Goal: Task Accomplishment & Management: Manage account settings

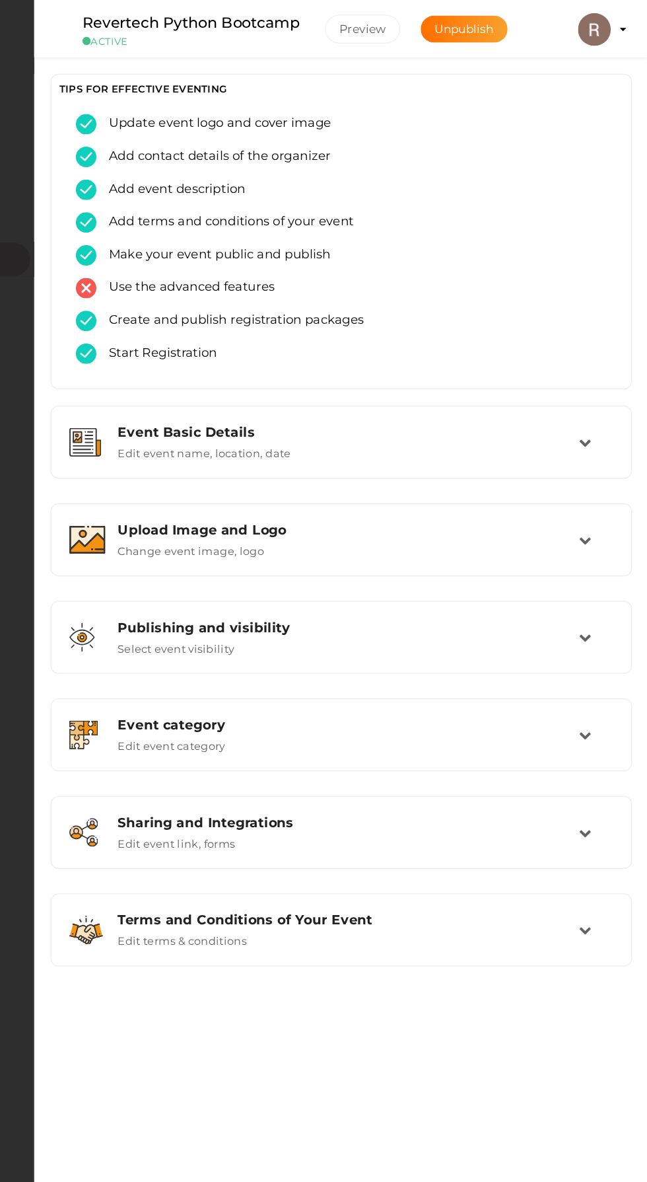
click at [611, 28] on img at bounding box center [603, 24] width 26 height 26
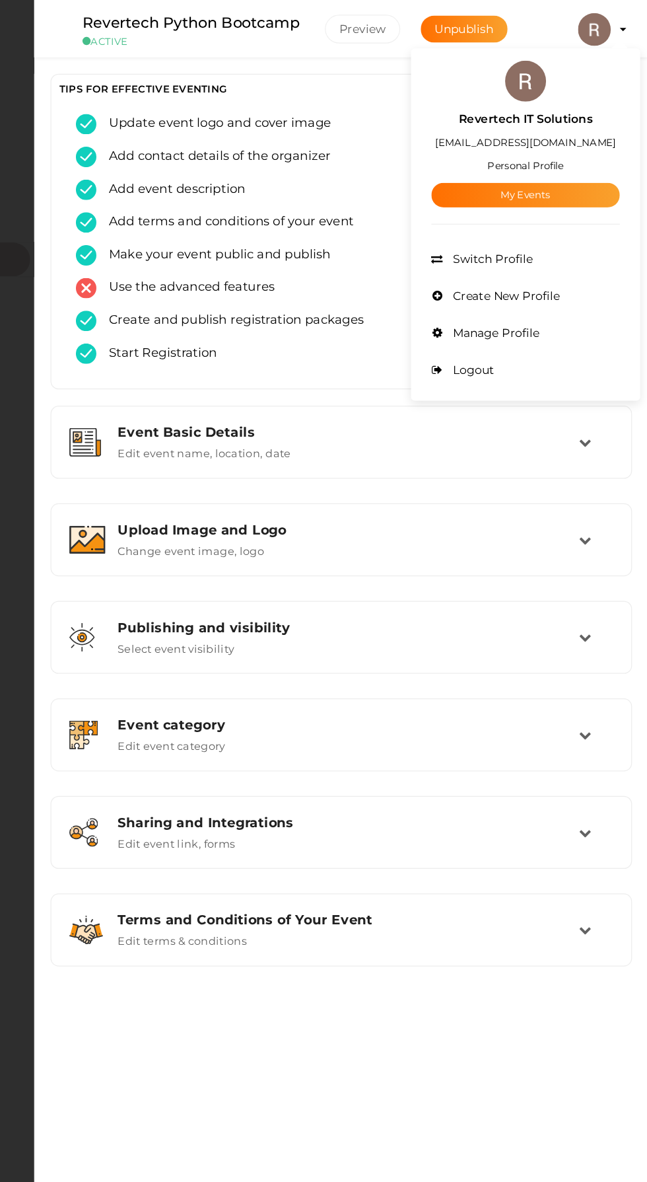
click at [515, 158] on link "My Events" at bounding box center [548, 157] width 152 height 20
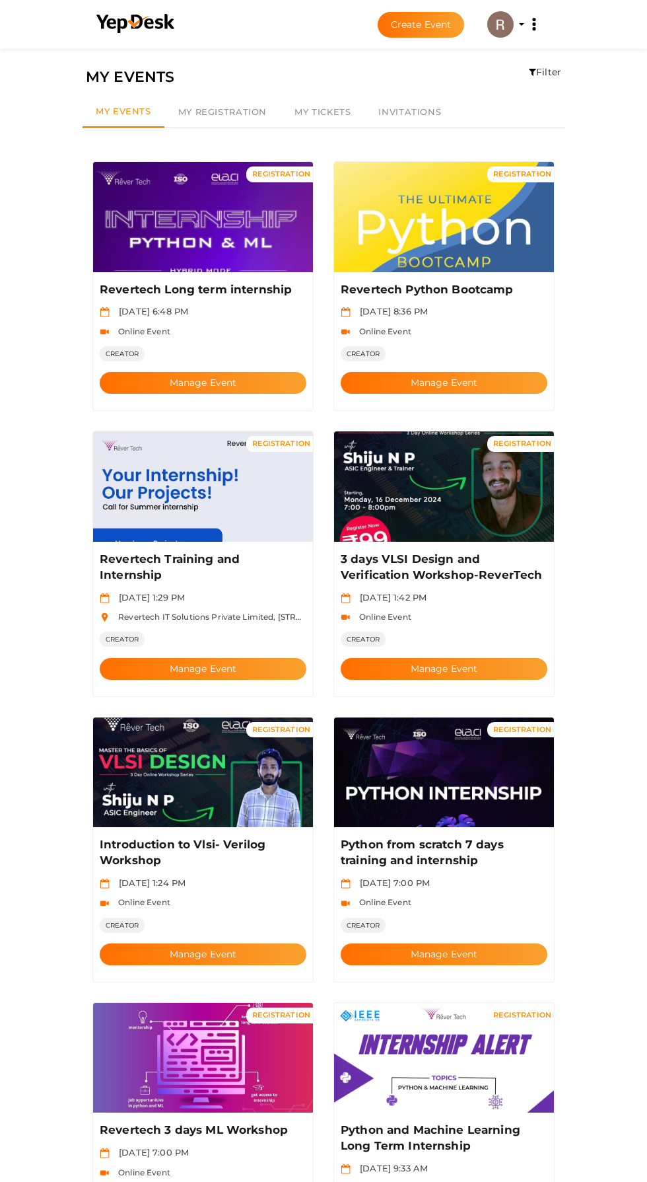
click at [215, 658] on button "Manage Event" at bounding box center [203, 669] width 207 height 22
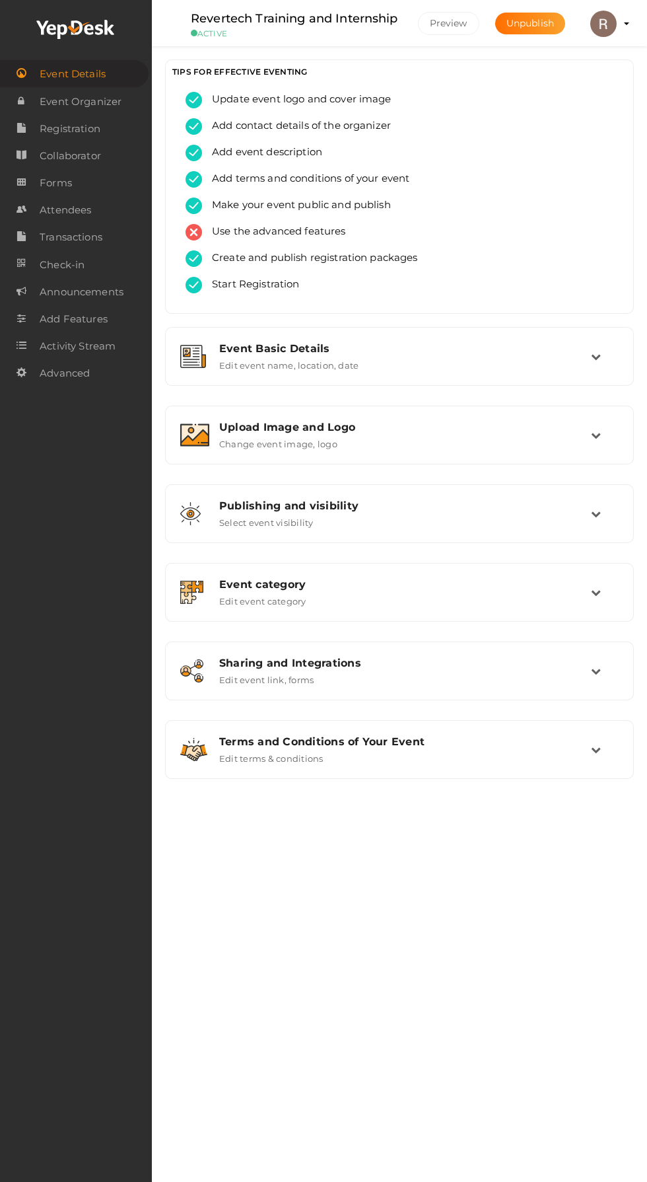
click at [61, 208] on span "Attendees" at bounding box center [66, 210] width 52 height 26
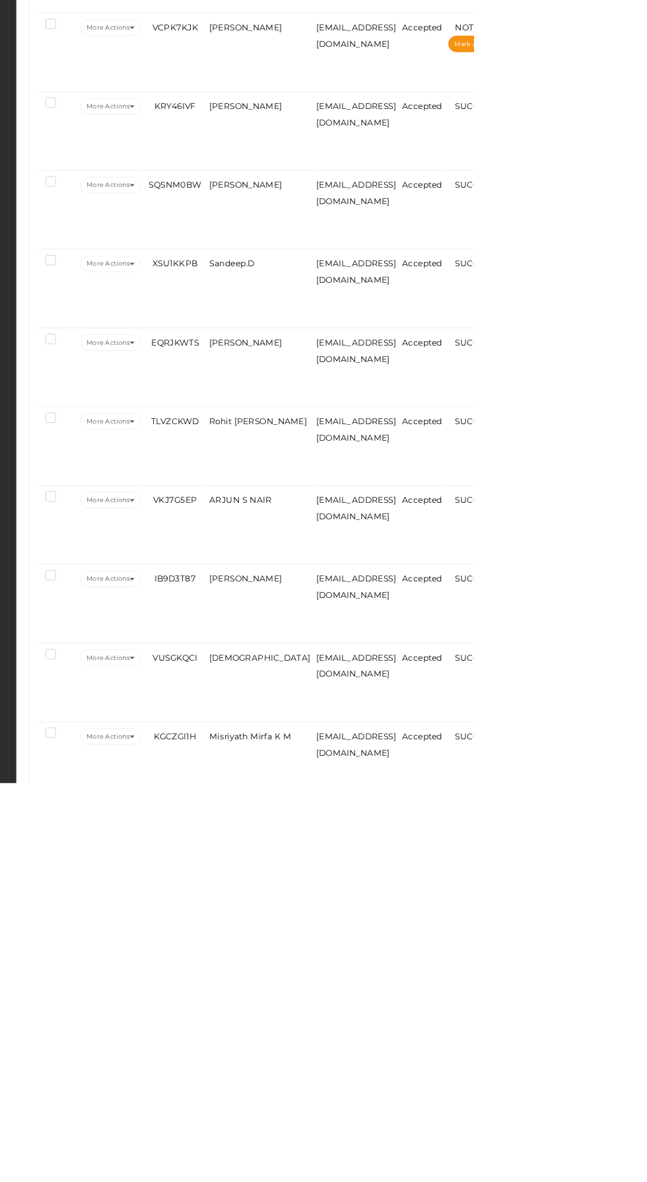
scroll to position [224, 0]
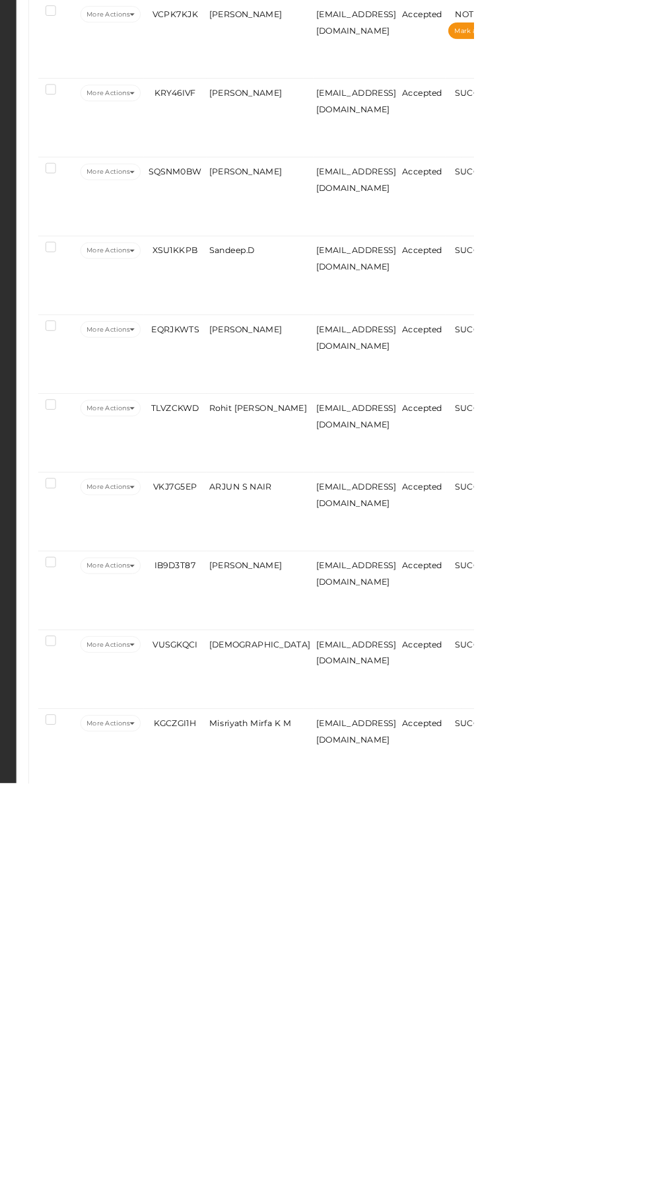
click at [376, 1181] on span "[PERSON_NAME] T" at bounding box center [404, 1202] width 87 height 11
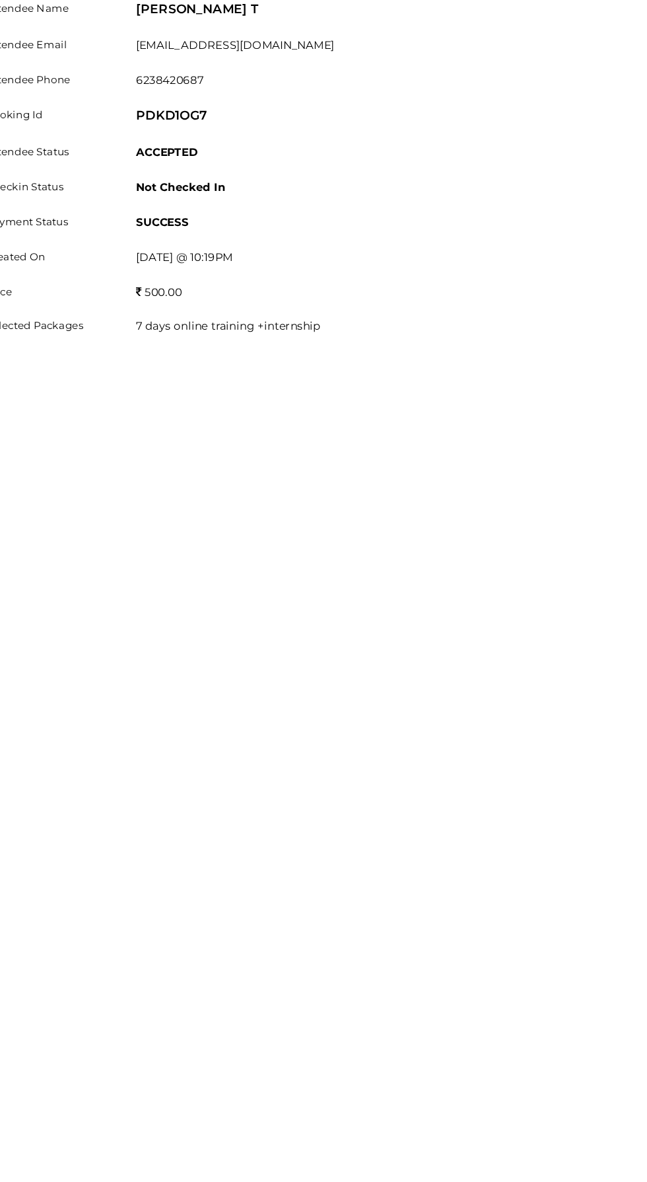
scroll to position [249, 0]
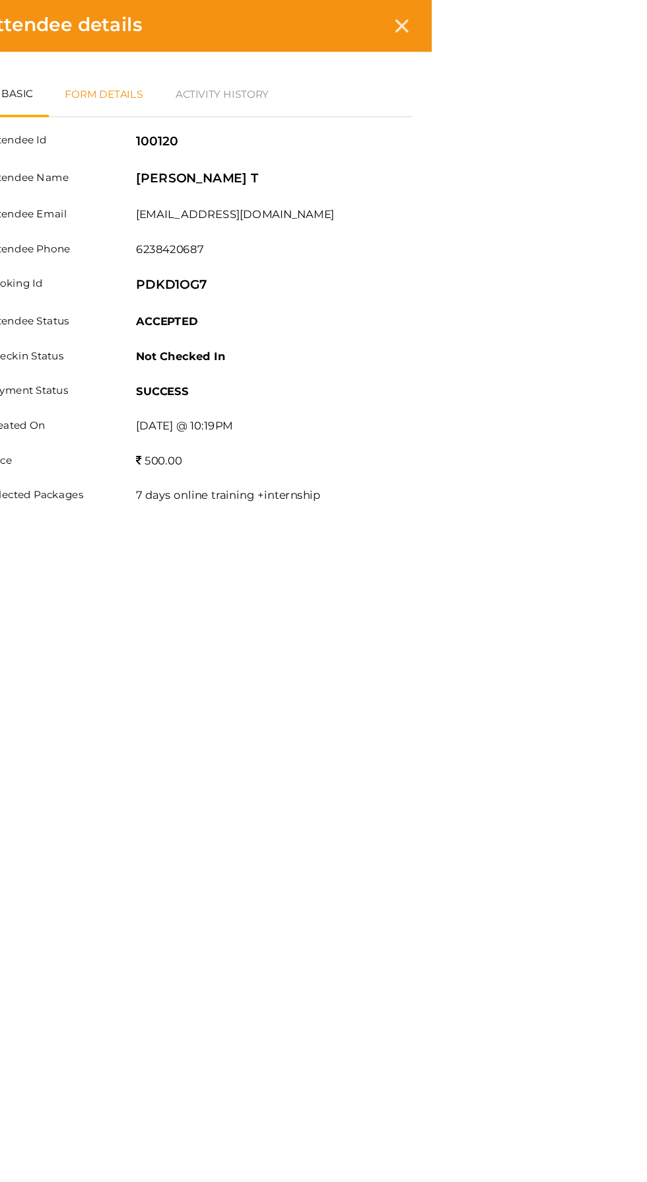
click at [415, 79] on link "Form Details" at bounding box center [368, 80] width 94 height 38
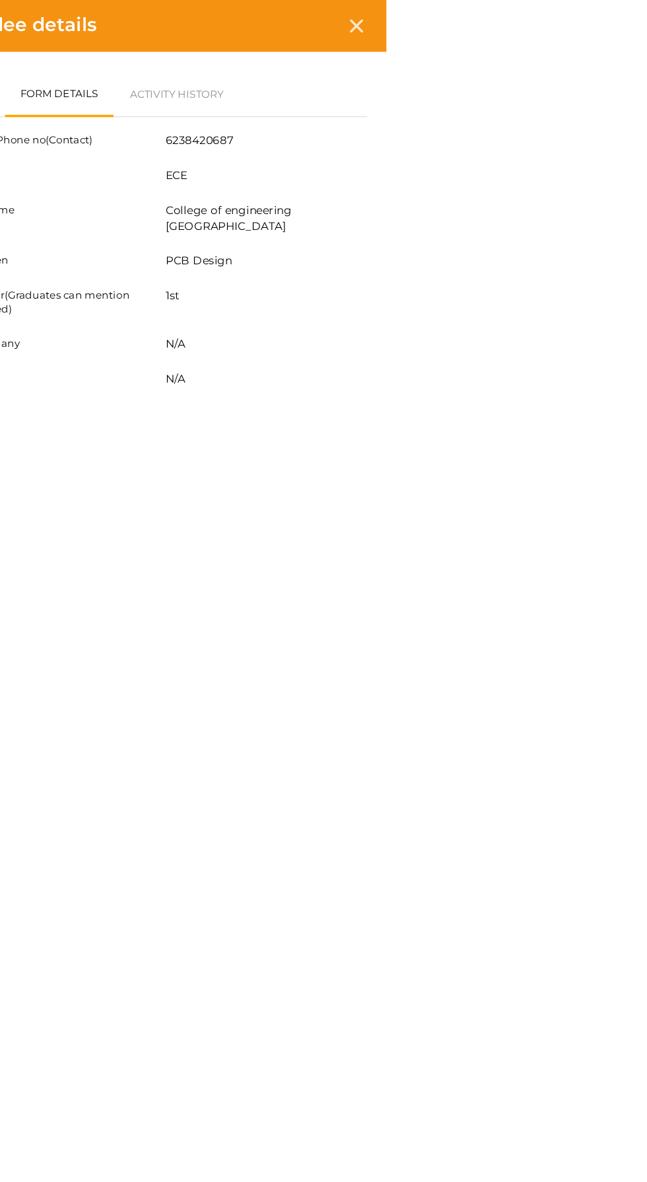
click at [322, 61] on link "Basic" at bounding box center [294, 80] width 55 height 38
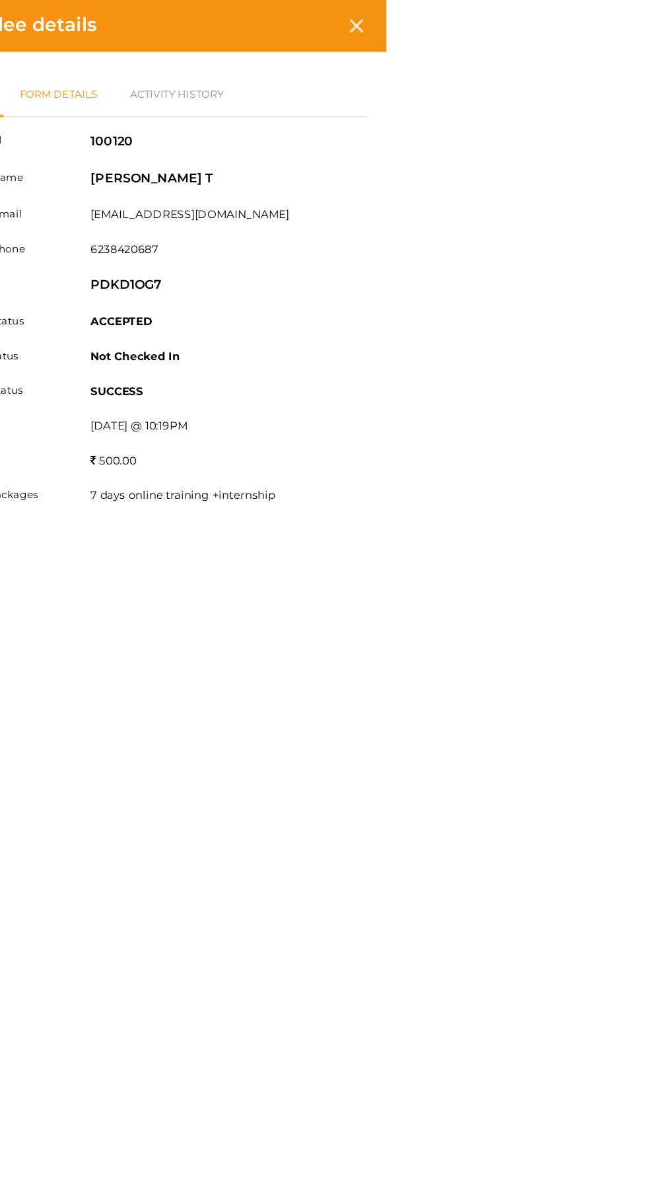
click at [415, 75] on link "Form Details" at bounding box center [368, 80] width 94 height 38
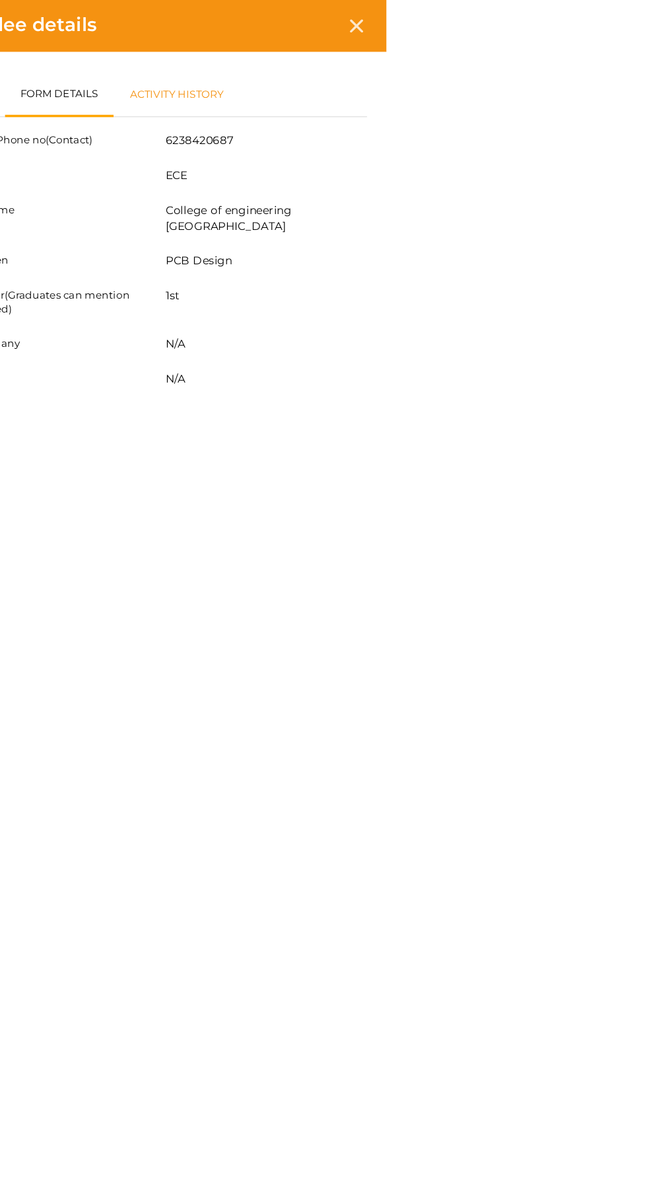
click at [522, 64] on link "Activity History" at bounding box center [468, 80] width 107 height 38
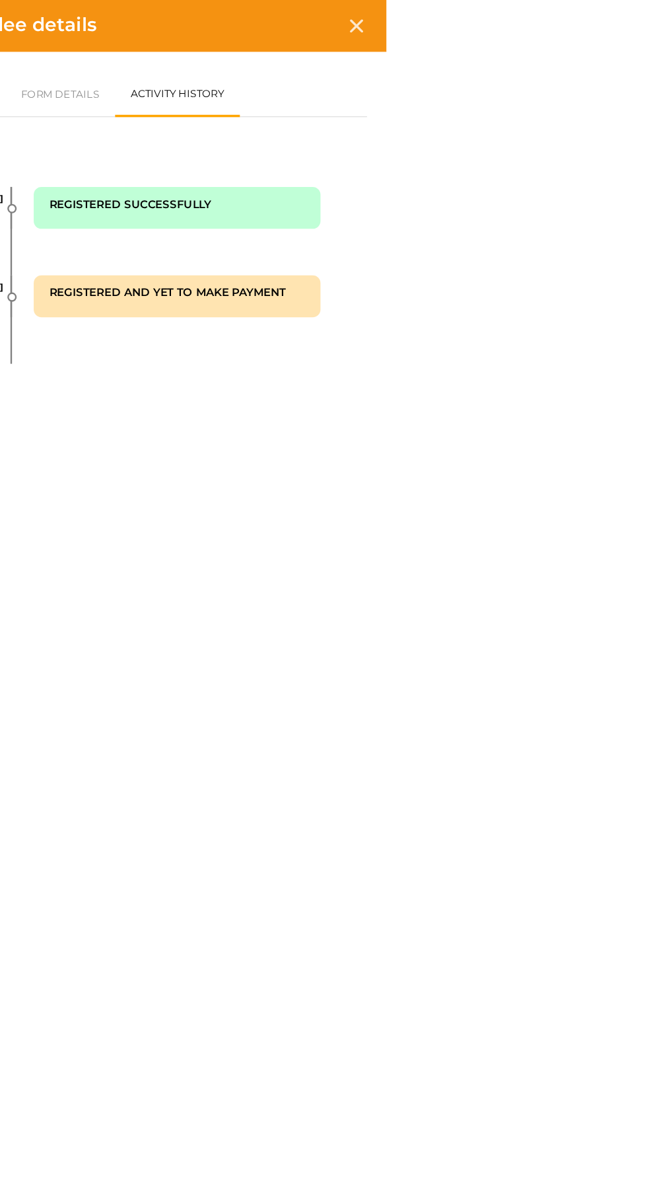
click at [627, 22] on icon at bounding box center [621, 22] width 11 height 11
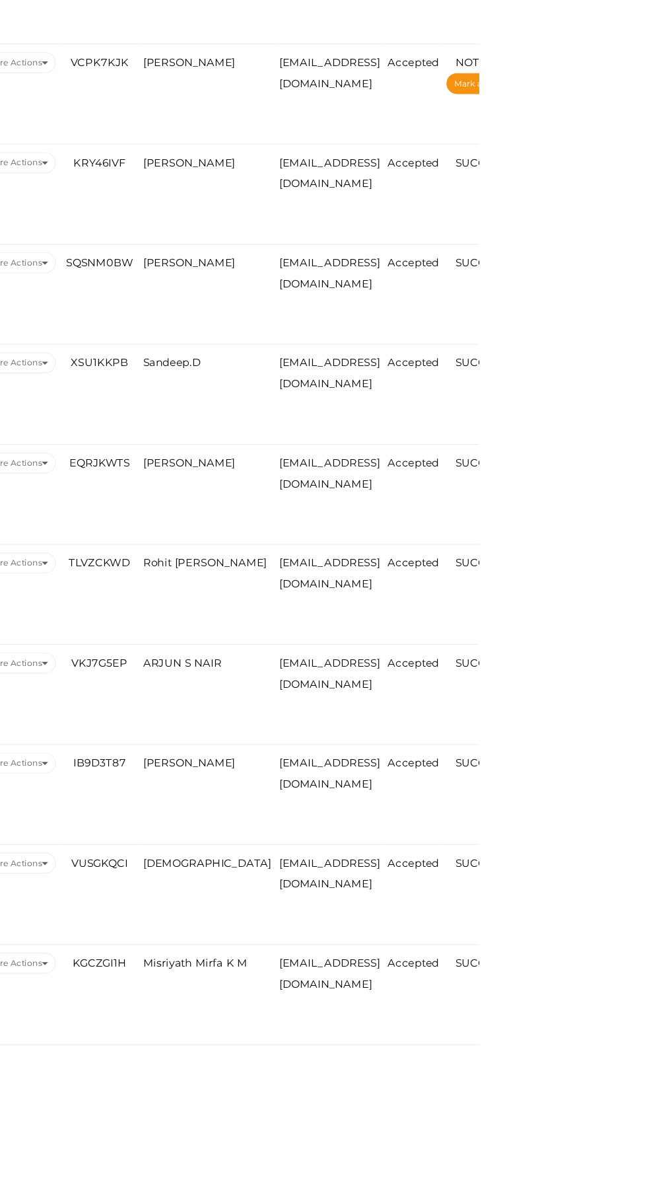
scroll to position [234, 0]
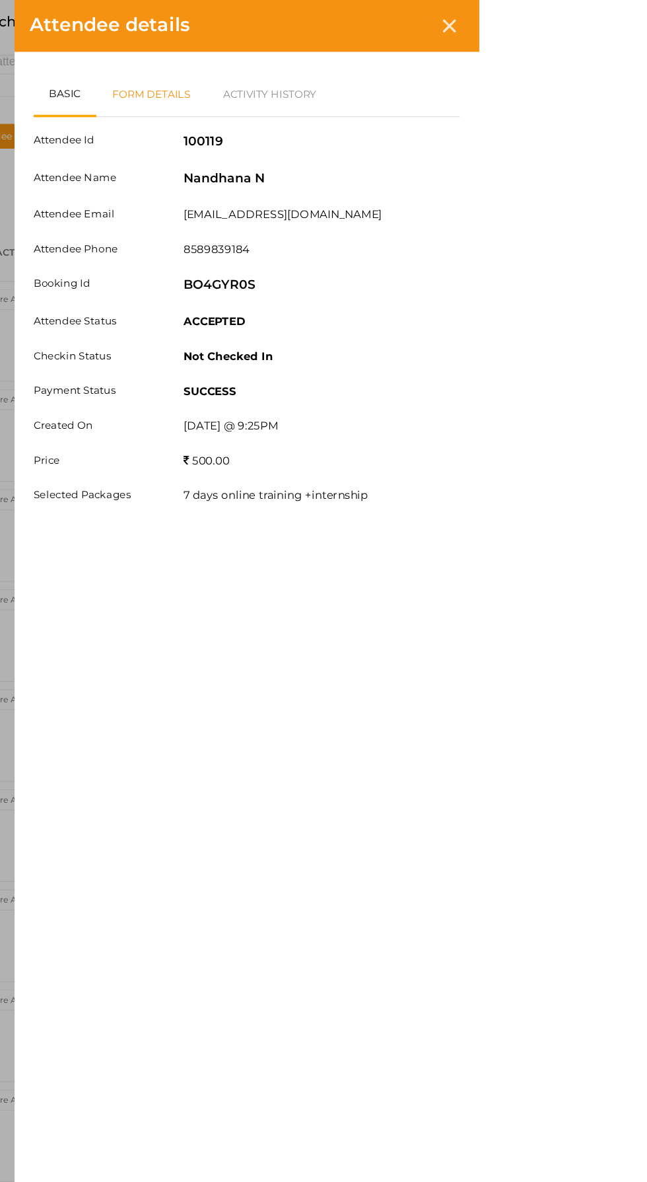
click at [415, 74] on link "Form Details" at bounding box center [368, 80] width 94 height 38
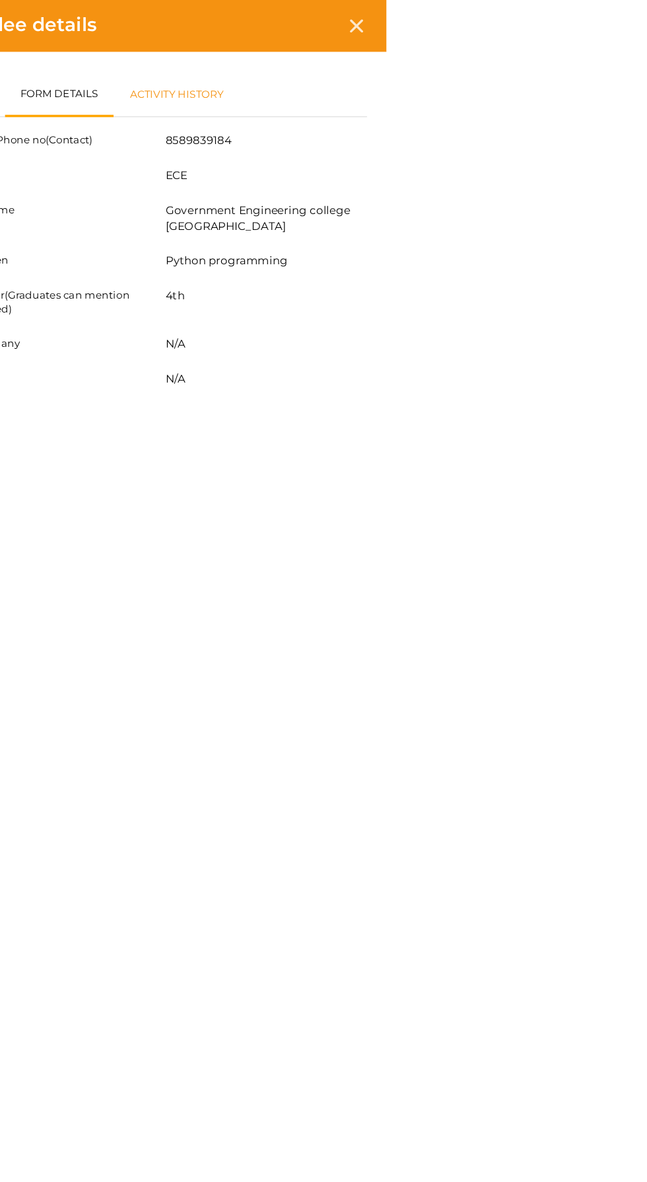
click at [522, 84] on link "Activity History" at bounding box center [468, 80] width 107 height 38
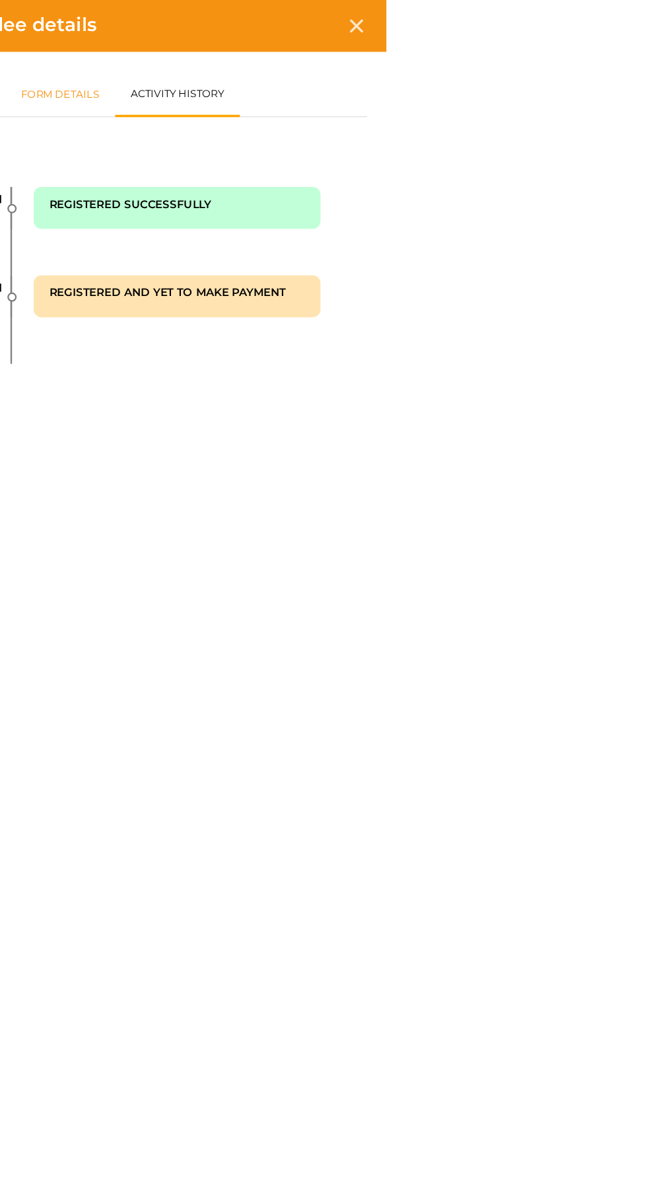
click at [417, 84] on link "Form Details" at bounding box center [369, 80] width 94 height 38
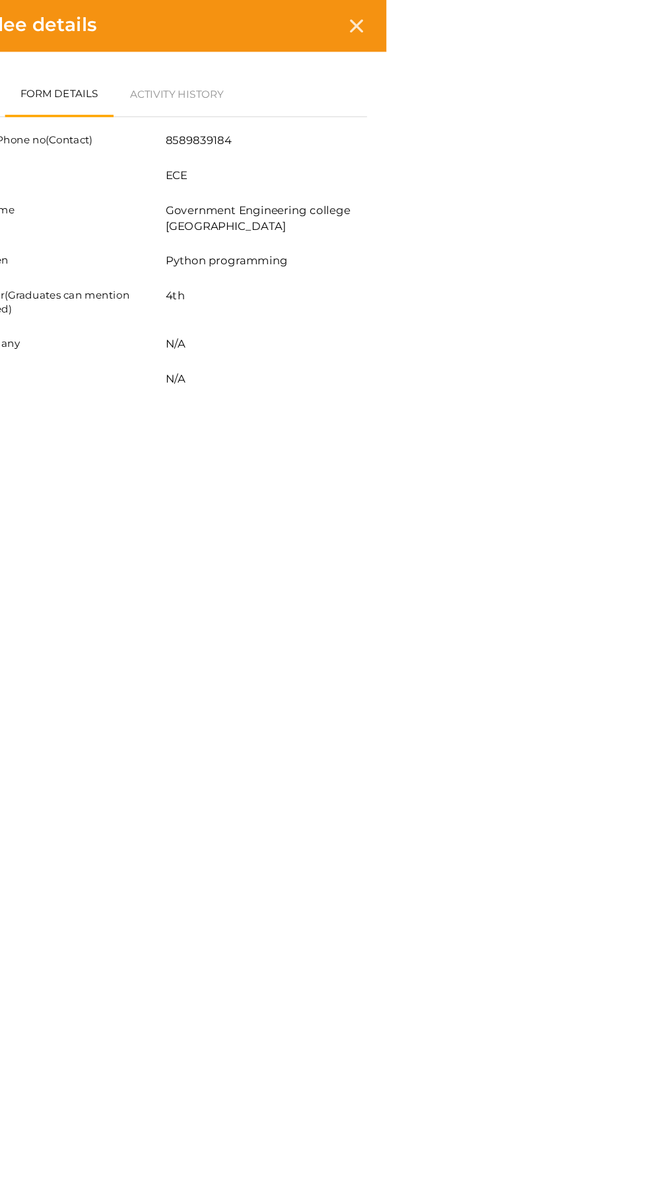
click at [322, 67] on link "Basic" at bounding box center [294, 80] width 55 height 38
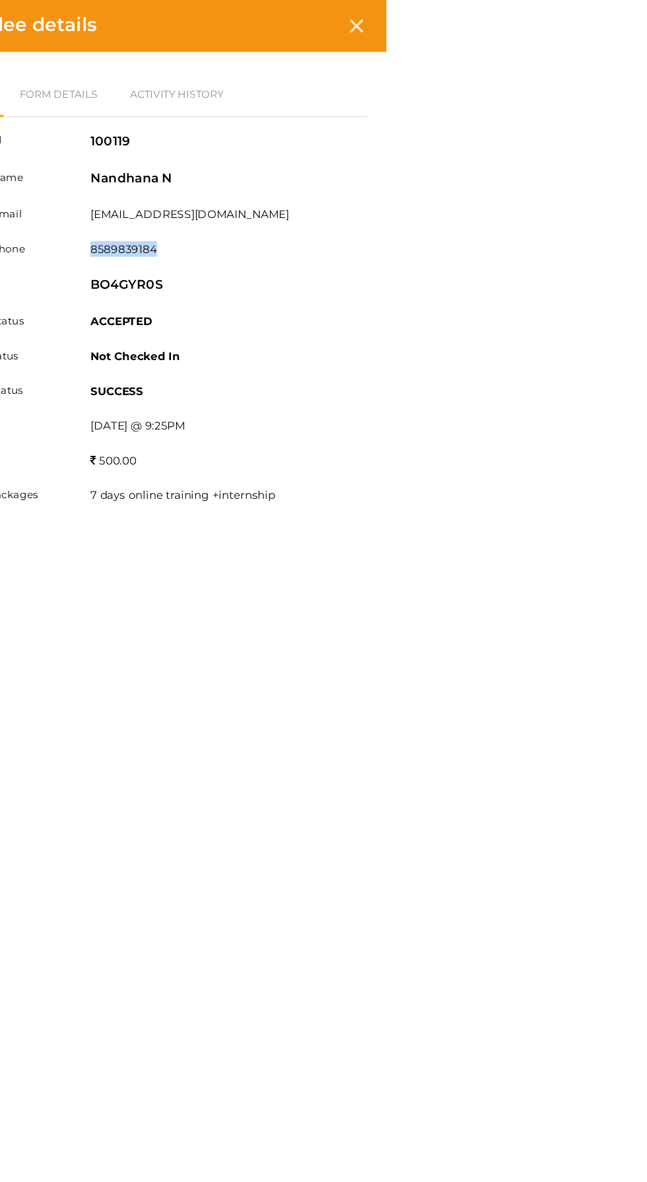
copy label "8589839184"
click at [627, 21] on icon at bounding box center [621, 22] width 11 height 11
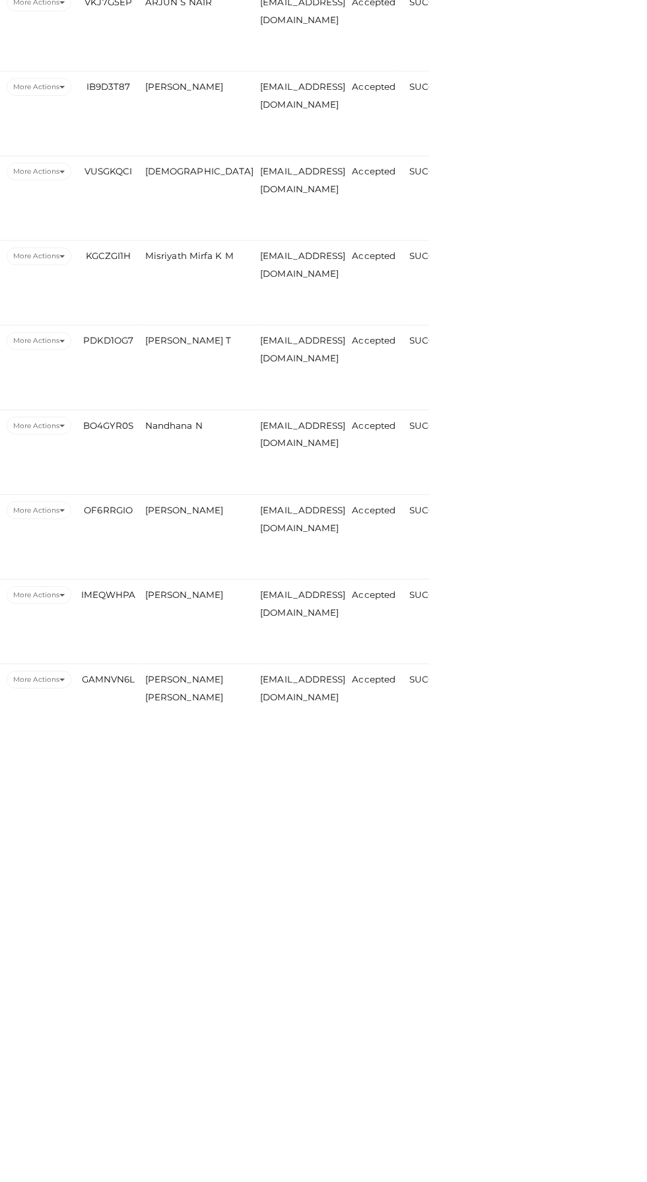
scroll to position [653, 0]
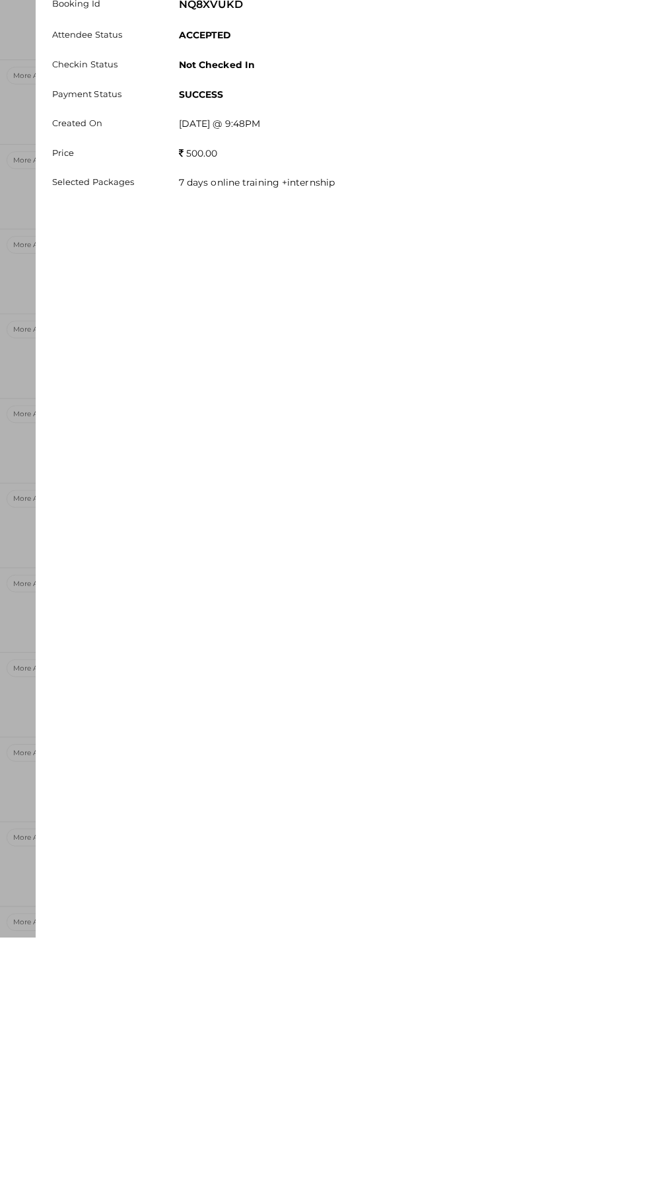
scroll to position [686, 0]
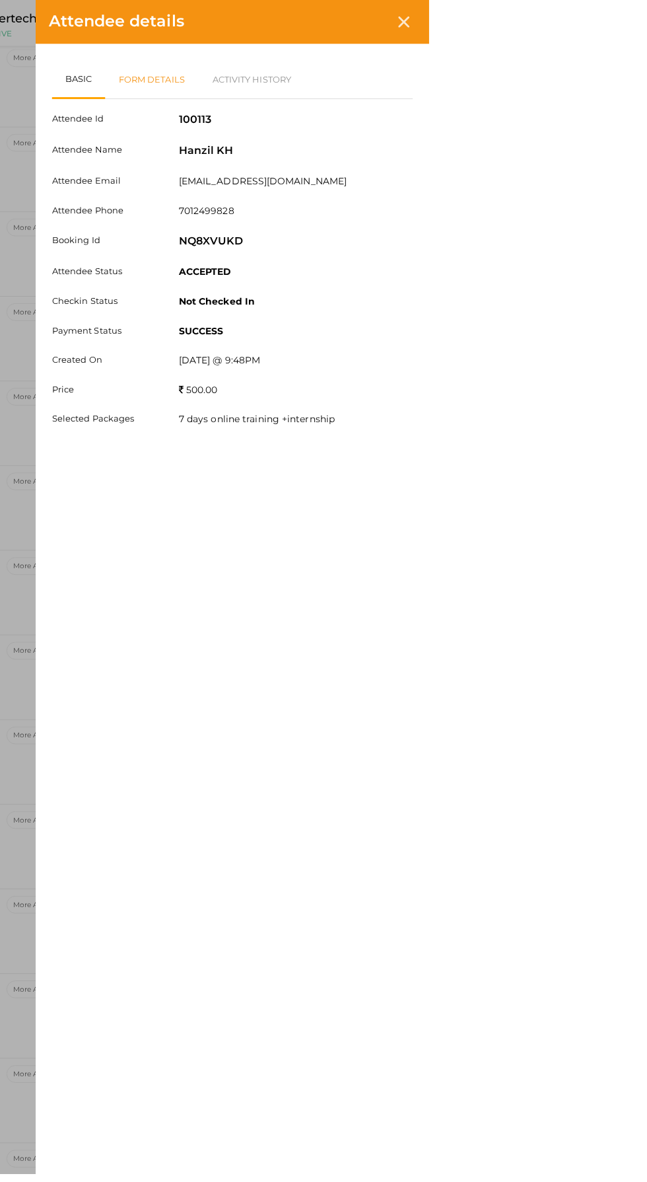
click at [415, 79] on link "Form Details" at bounding box center [368, 80] width 94 height 38
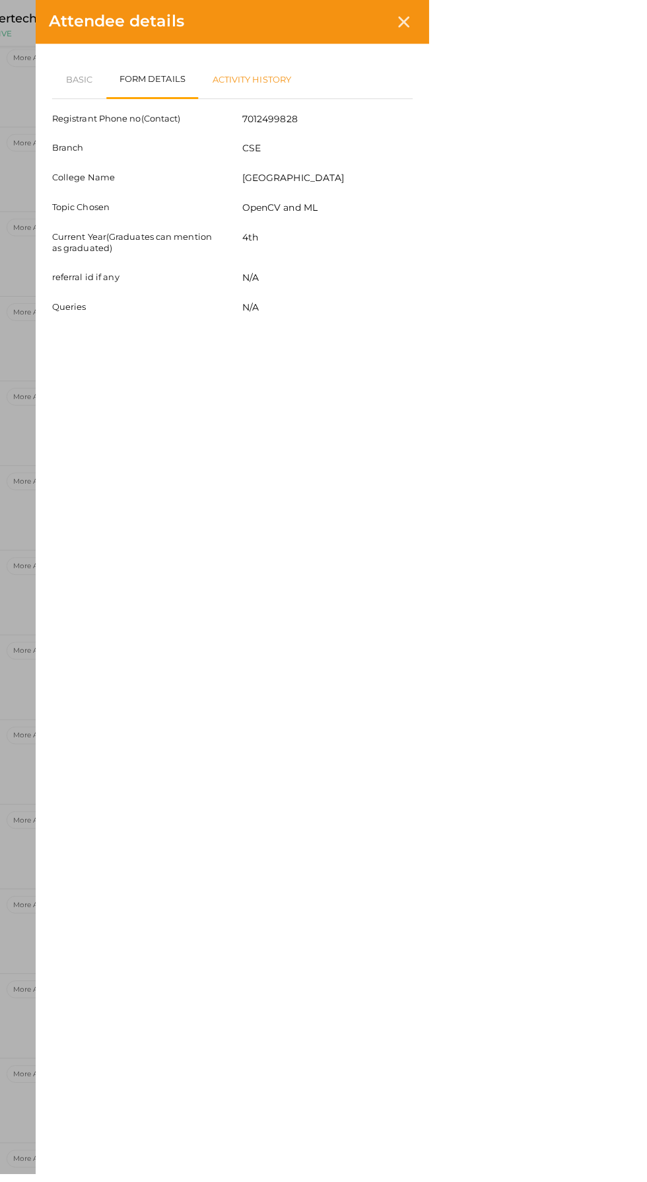
click at [522, 83] on link "Activity History" at bounding box center [468, 80] width 107 height 38
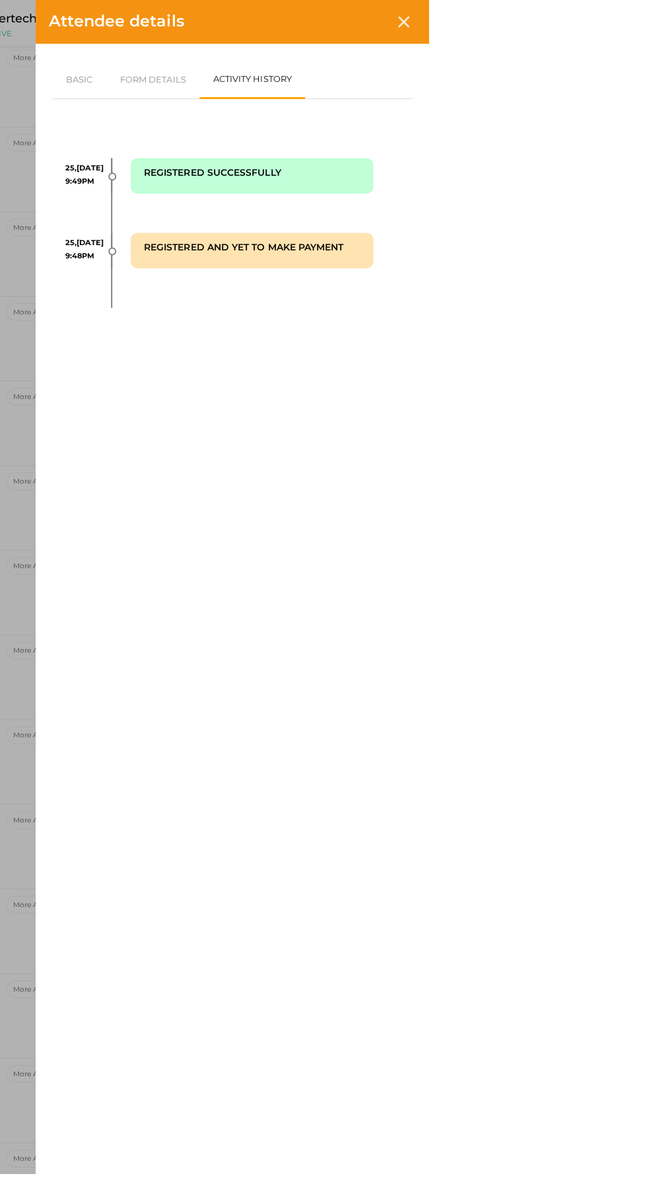
click at [634, 11] on div at bounding box center [622, 22] width 24 height 24
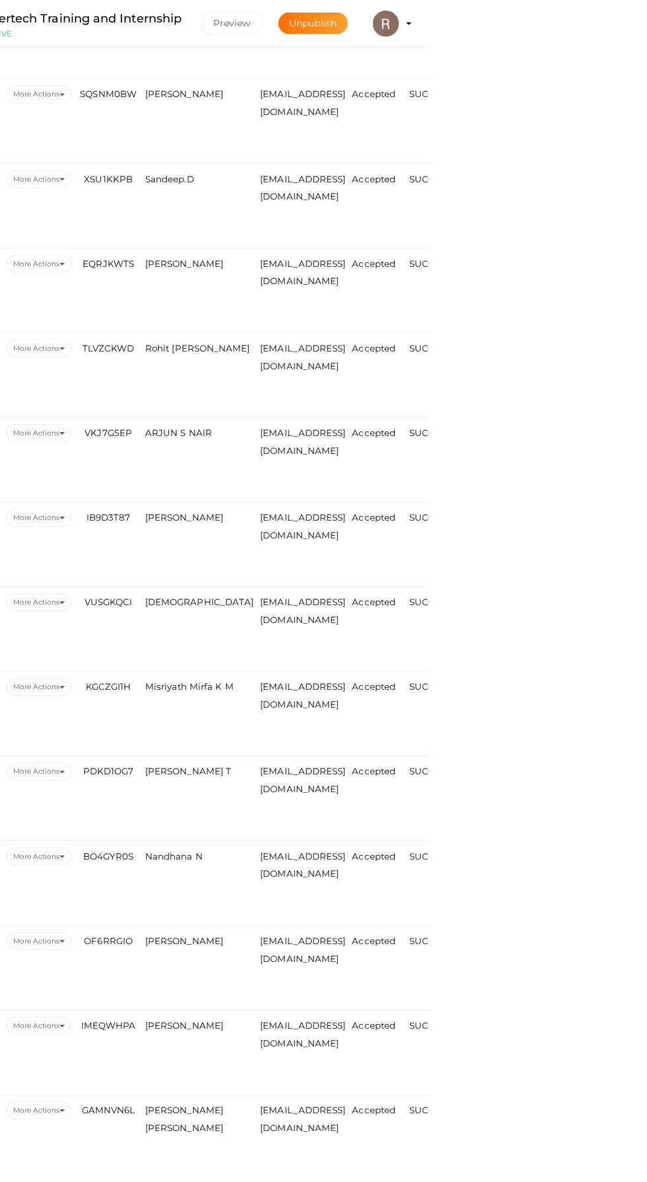
scroll to position [649, 0]
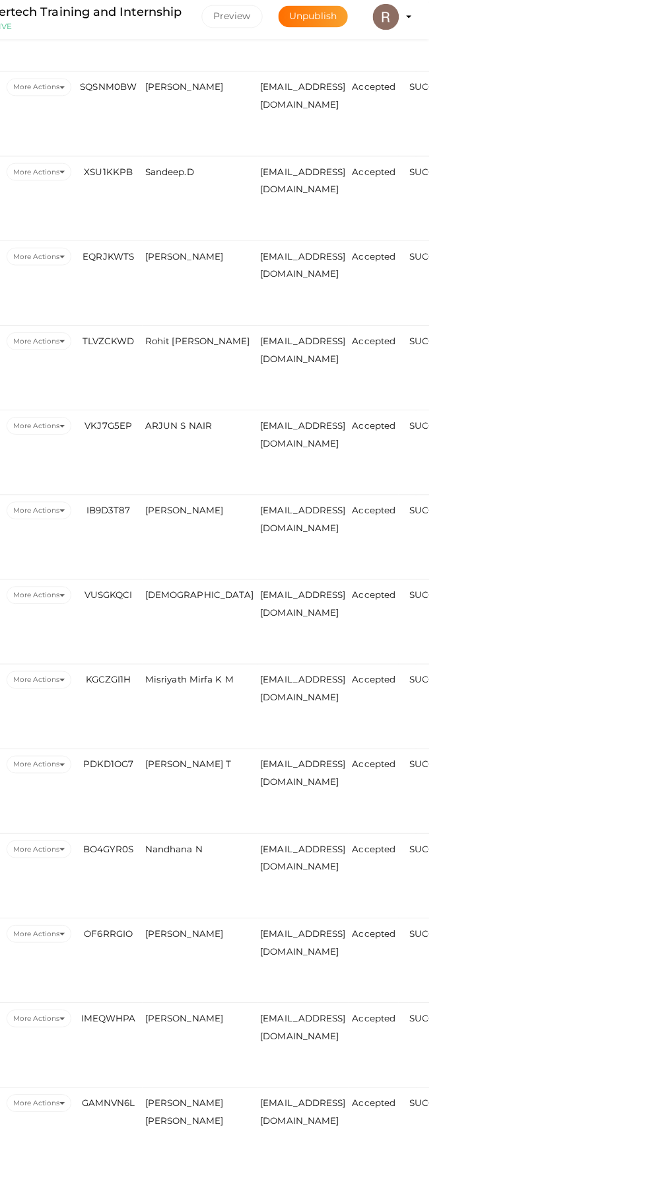
click at [382, 773] on span "Ubais T" at bounding box center [404, 776] width 87 height 11
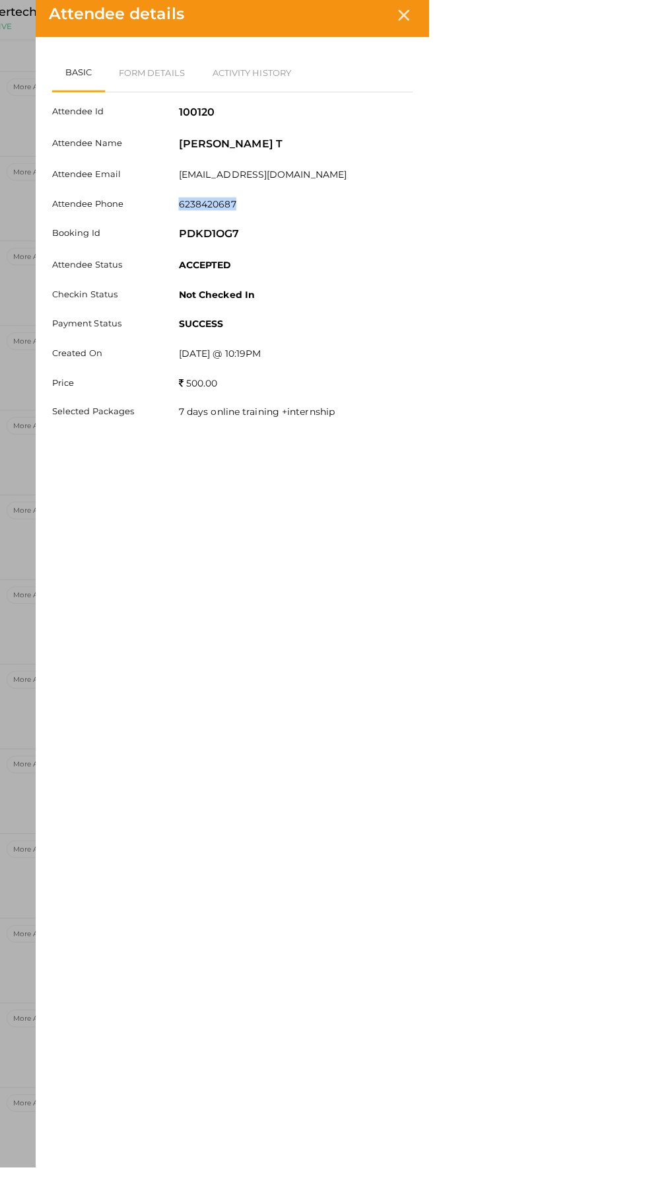
copy label "6238420687"
click at [337, 715] on div "Attendee details Basic Form Details Activity History Attendee Id 100120 Attende…" at bounding box center [323, 591] width 647 height 1182
click at [384, 706] on div "Attendee details Basic Form Details Activity History Attendee Id 100120 Attende…" at bounding box center [323, 591] width 647 height 1182
click at [627, 24] on icon at bounding box center [621, 22] width 11 height 11
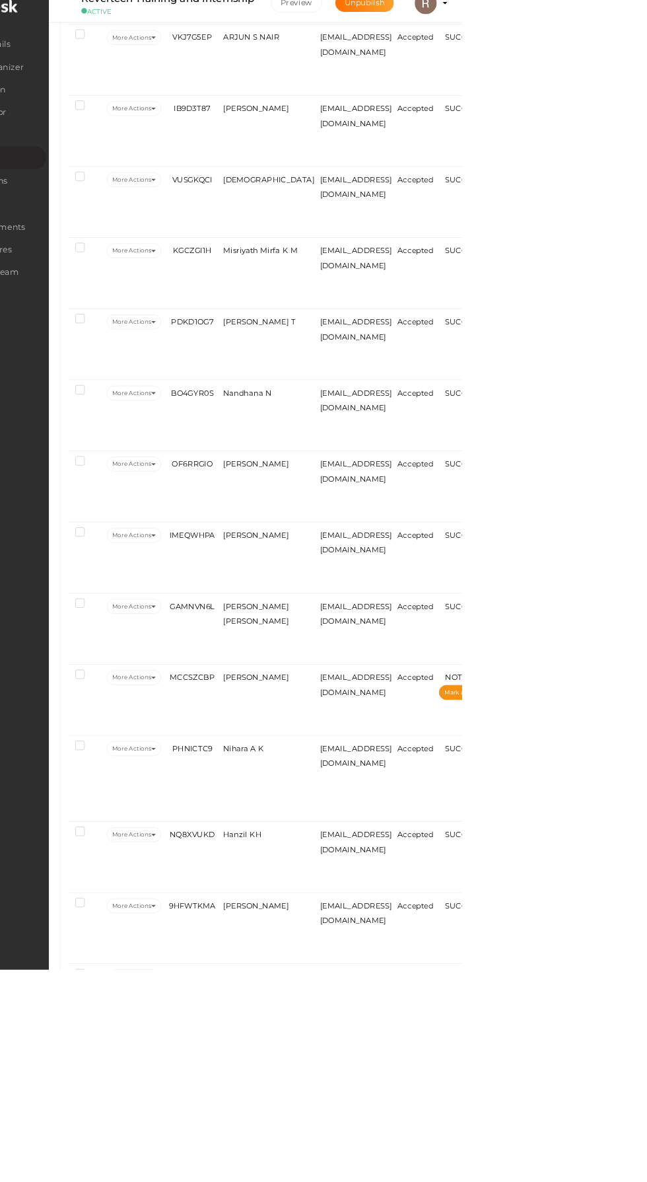
scroll to position [1020, 0]
click at [372, 1110] on span "Farhana sherin Ak" at bounding box center [400, 1105] width 79 height 11
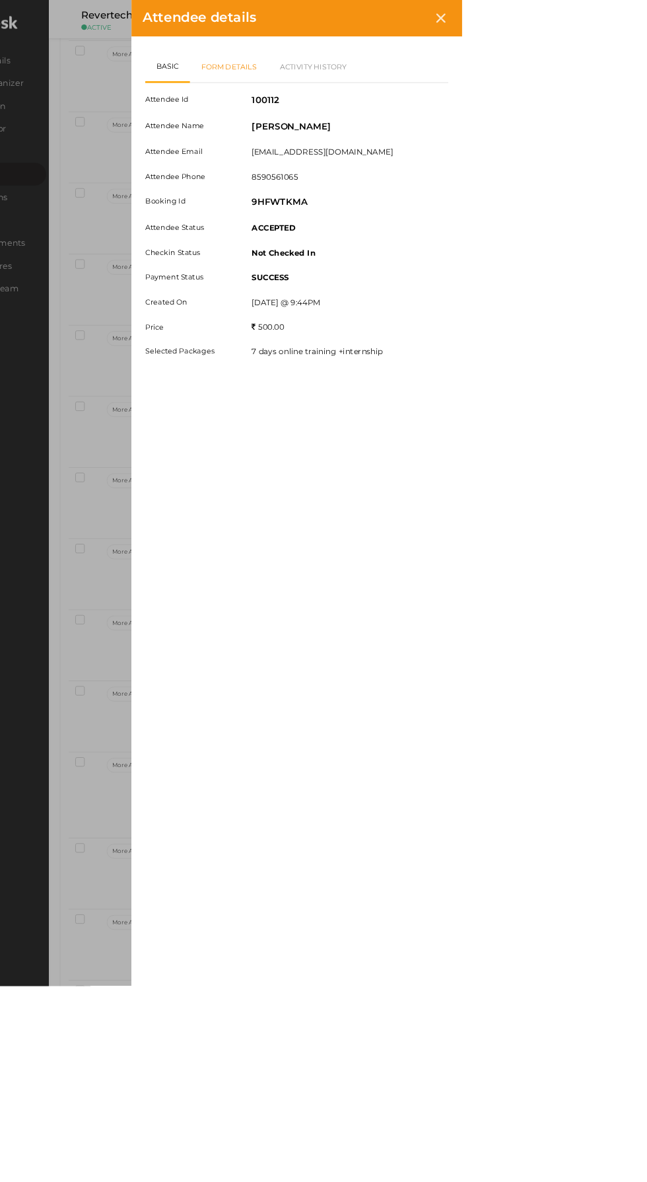
click at [415, 79] on link "Form Details" at bounding box center [368, 80] width 94 height 38
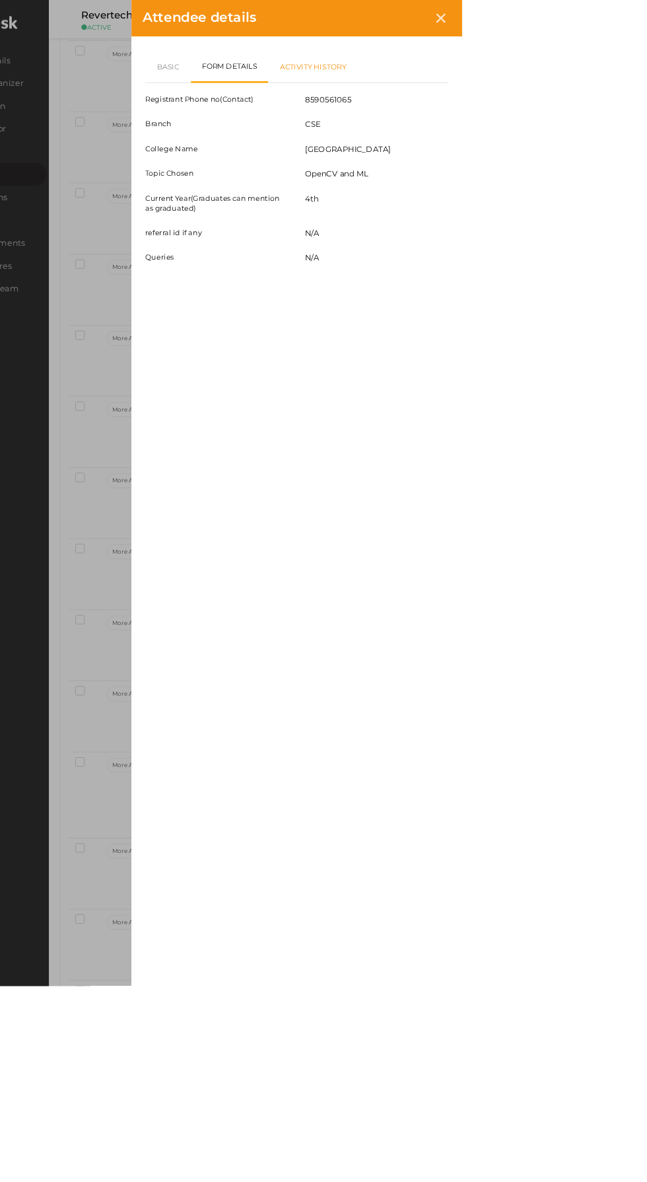
click at [522, 80] on link "Activity History" at bounding box center [468, 80] width 107 height 38
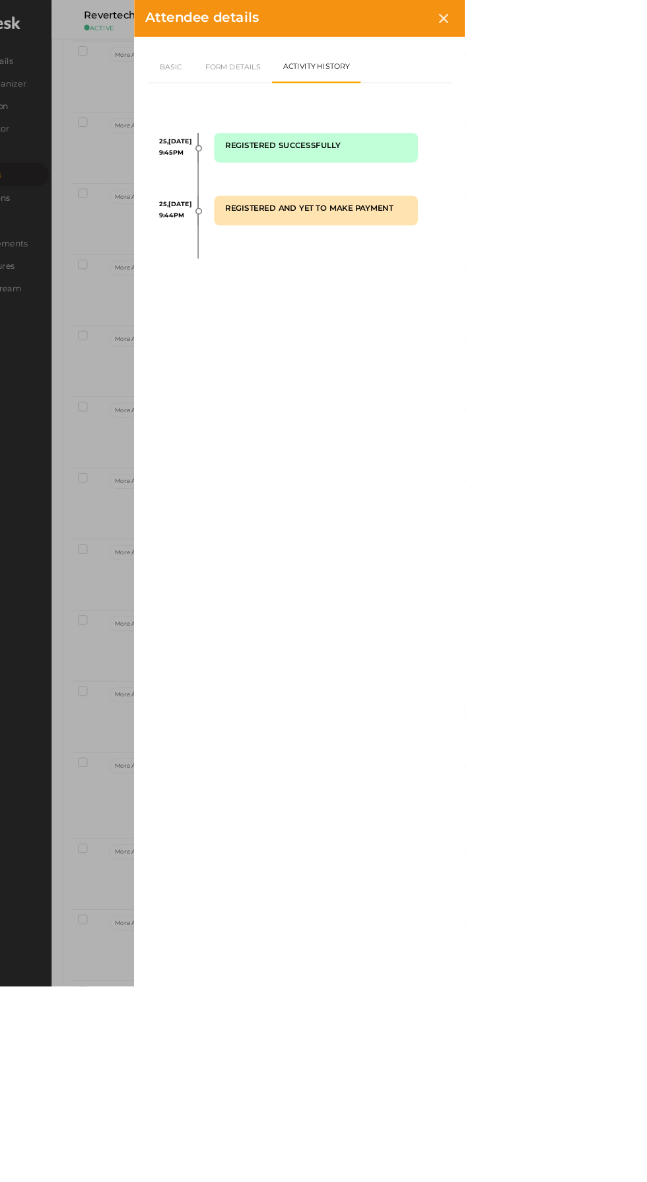
click at [634, 22] on div at bounding box center [622, 22] width 24 height 24
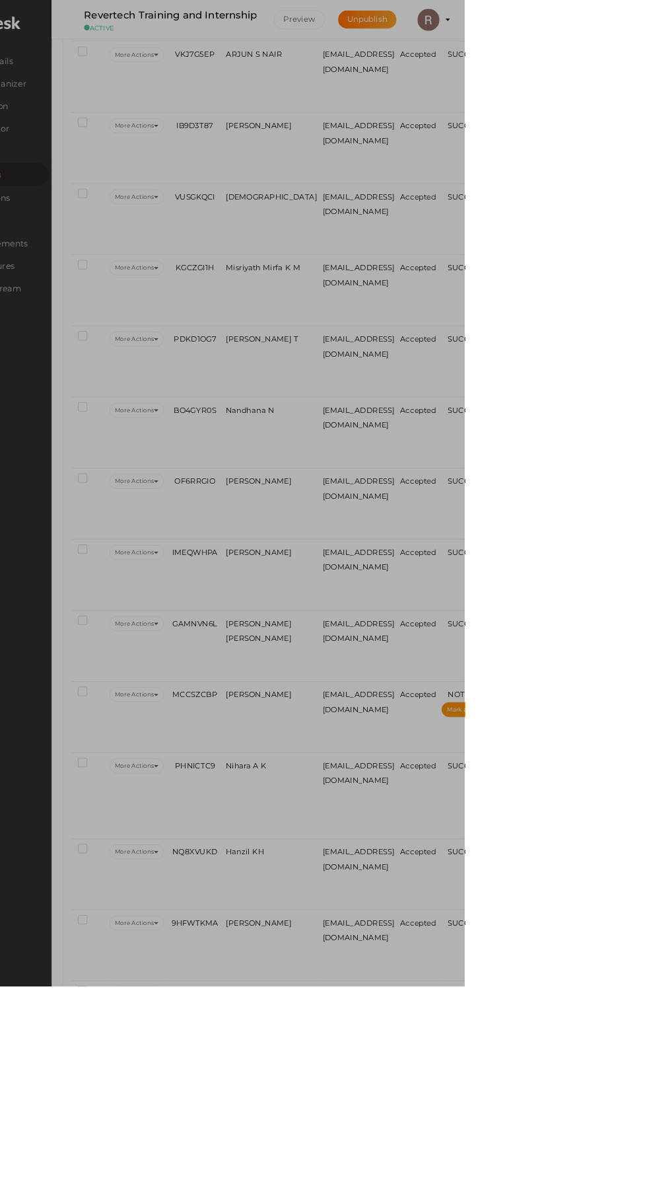
click at [617, 22] on img at bounding box center [603, 24] width 26 height 26
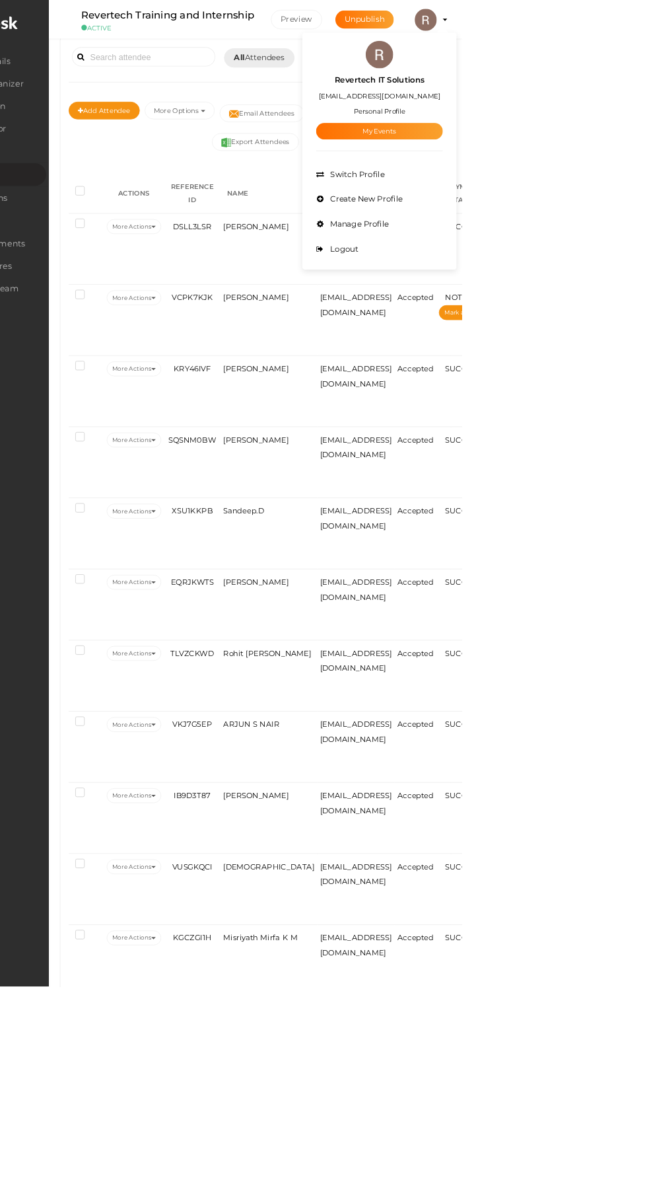
scroll to position [217, 0]
click at [390, 972] on div at bounding box center [323, 591] width 647 height 1182
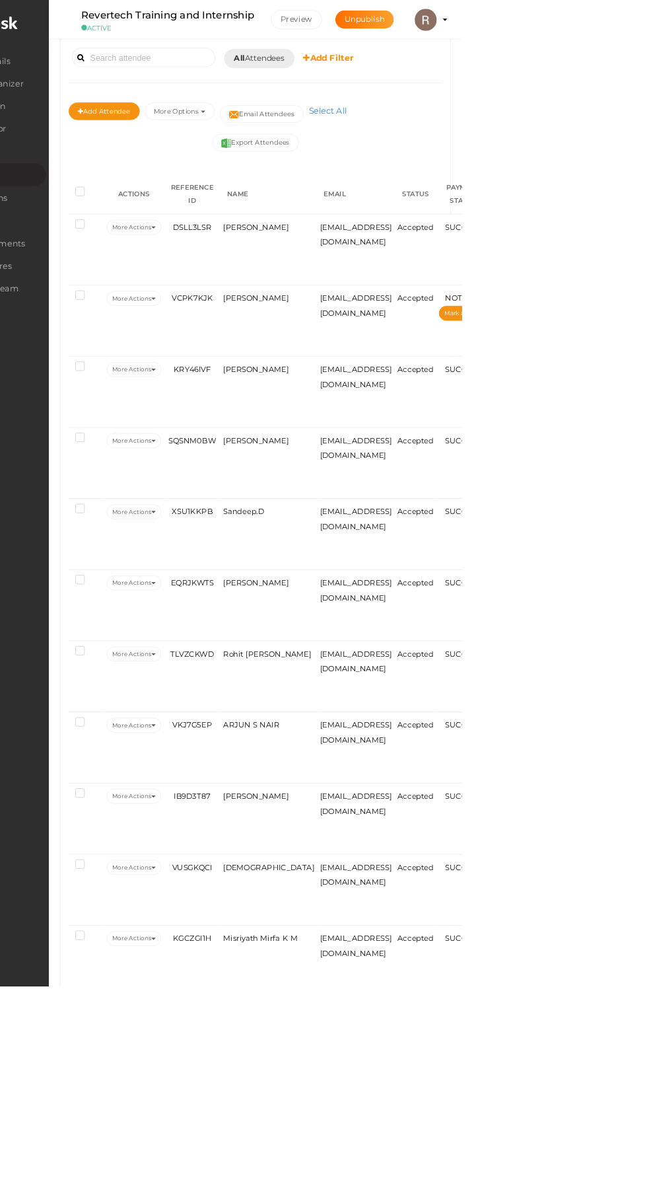
click at [388, 959] on span "Arjun Sreejith M" at bounding box center [400, 953] width 79 height 11
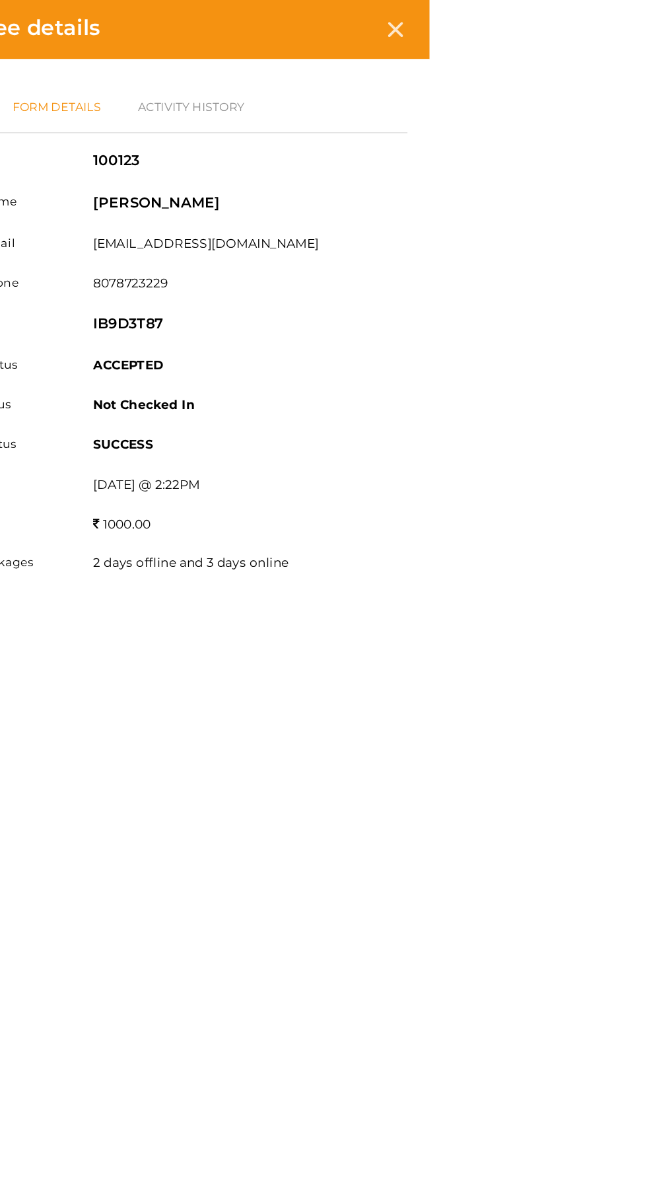
click at [415, 88] on link "Form Details" at bounding box center [368, 80] width 94 height 38
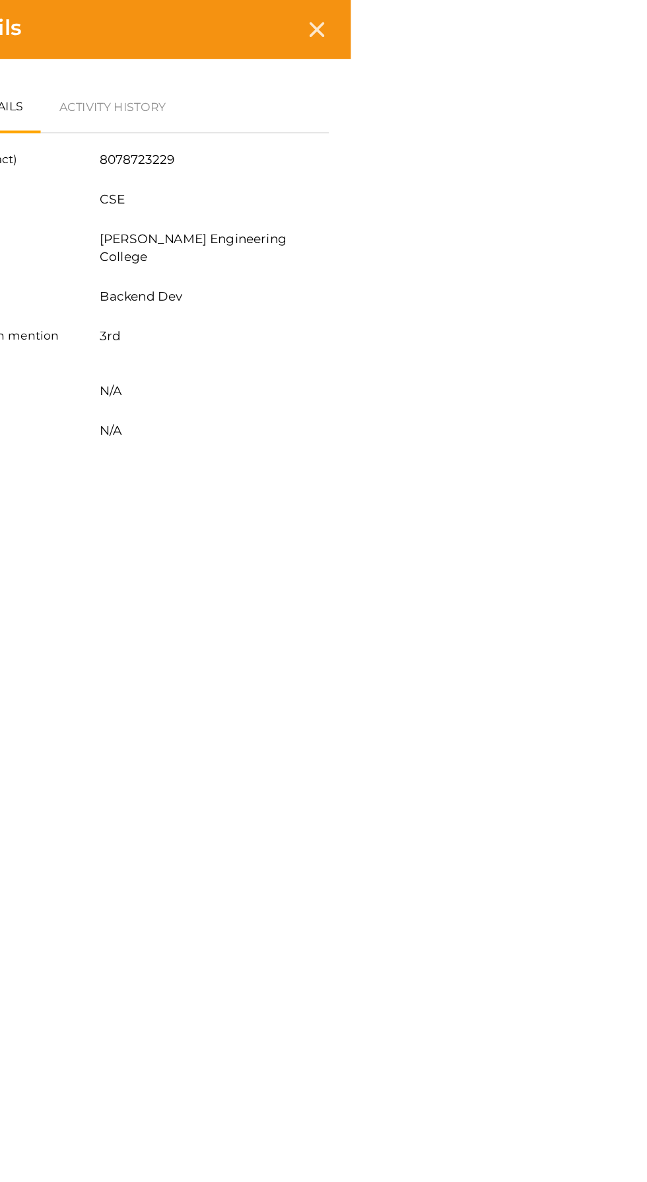
click at [322, 84] on link "Basic" at bounding box center [294, 80] width 55 height 38
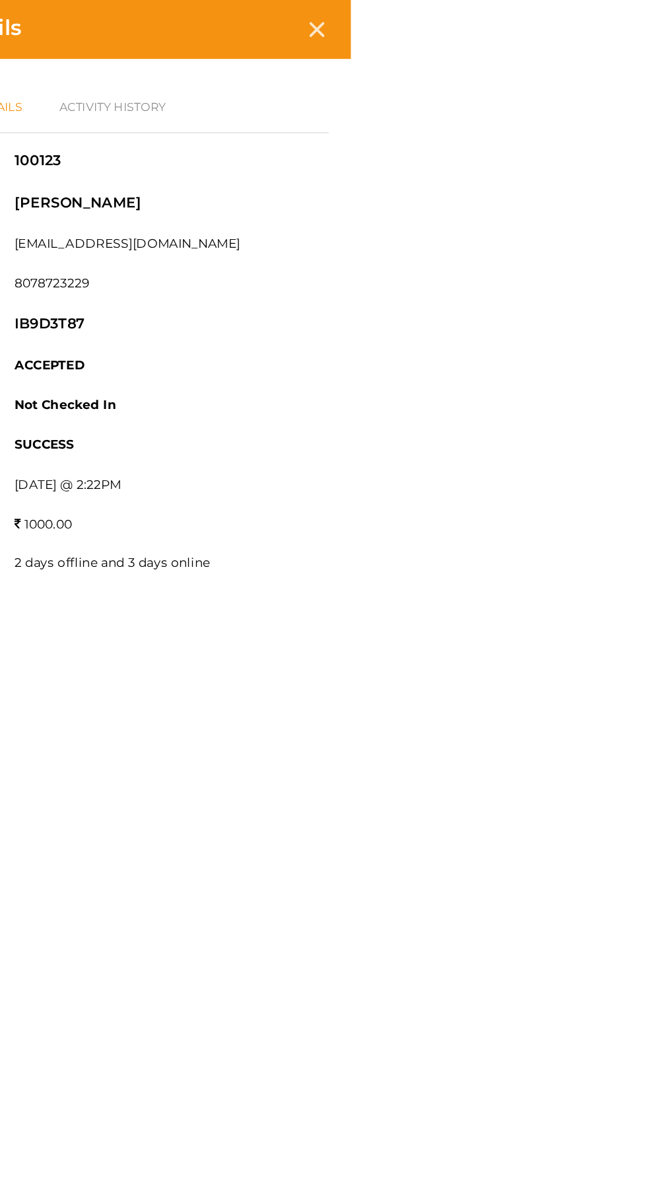
click at [415, 96] on link "Form Details" at bounding box center [368, 80] width 94 height 38
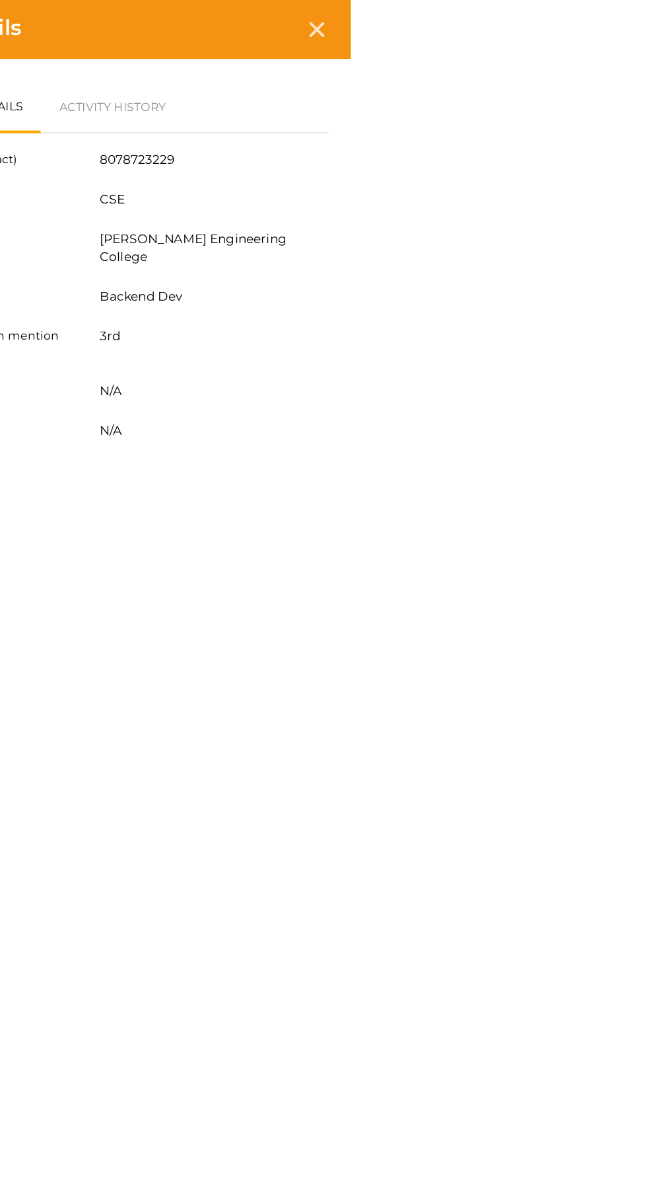
click at [627, 22] on icon at bounding box center [621, 22] width 11 height 11
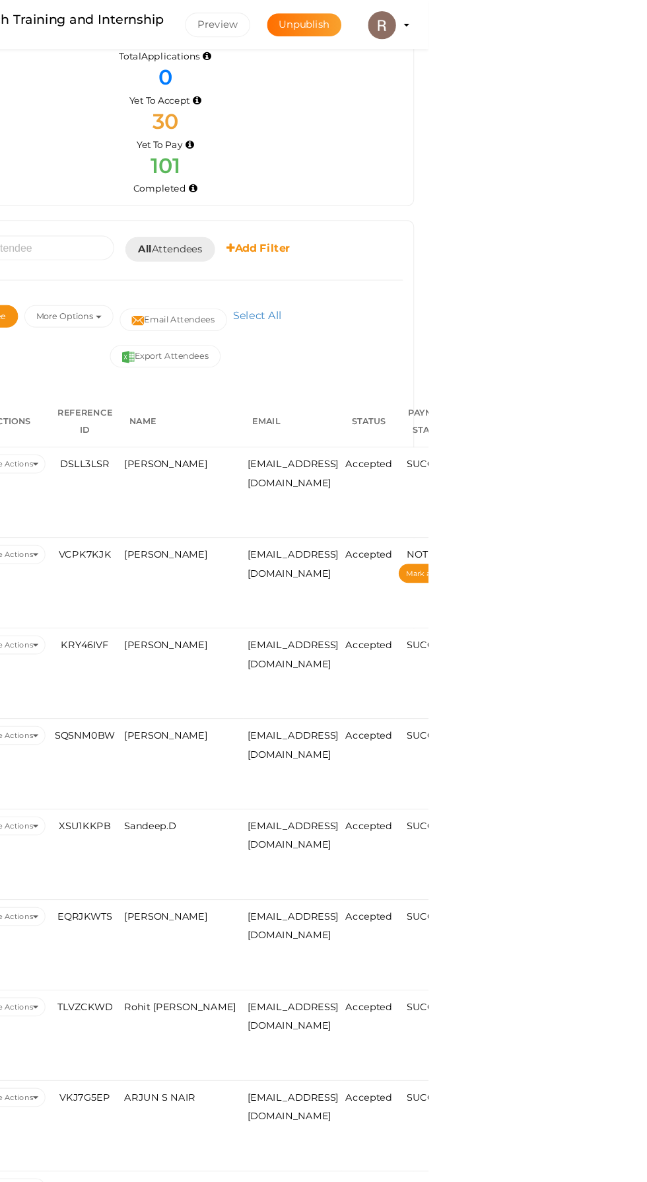
scroll to position [0, 0]
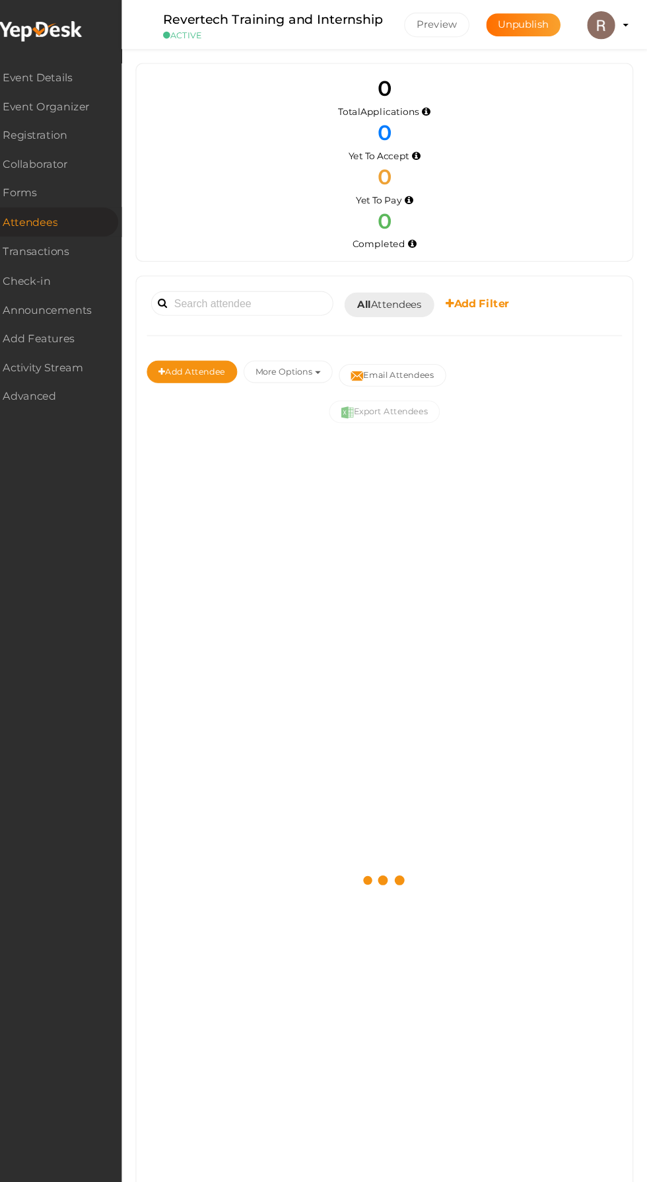
click at [604, 22] on img at bounding box center [603, 24] width 26 height 26
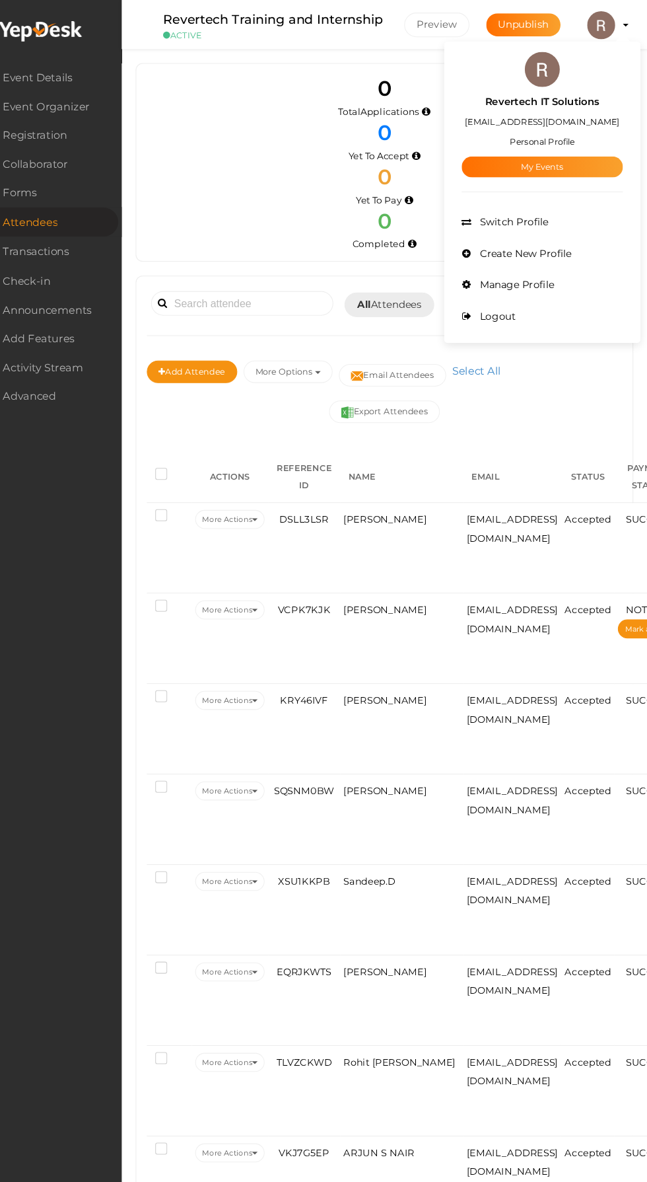
click at [534, 167] on div at bounding box center [323, 591] width 647 height 1182
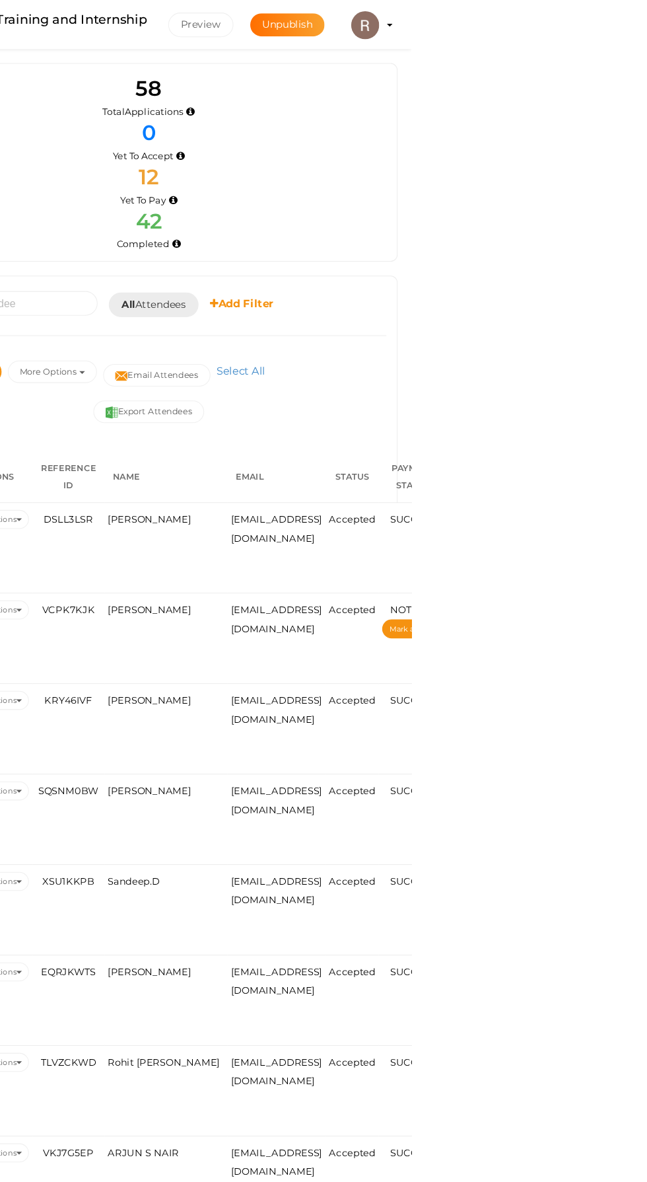
click at [617, 23] on img at bounding box center [603, 24] width 26 height 26
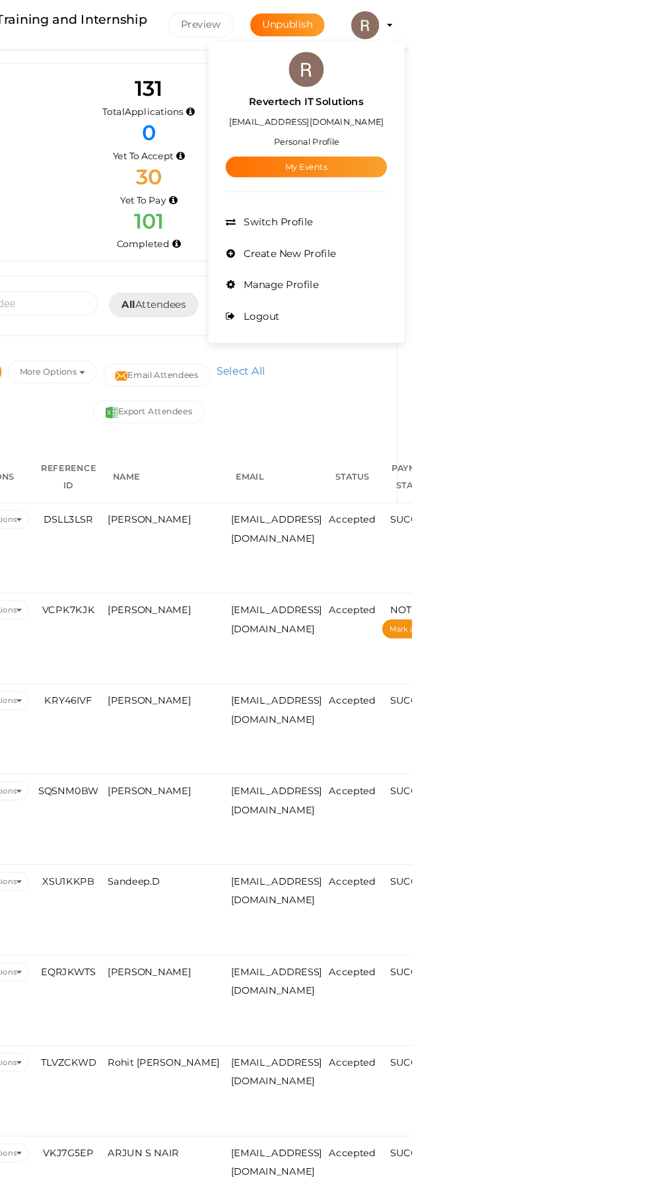
click at [624, 160] on link "My Events" at bounding box center [548, 157] width 152 height 20
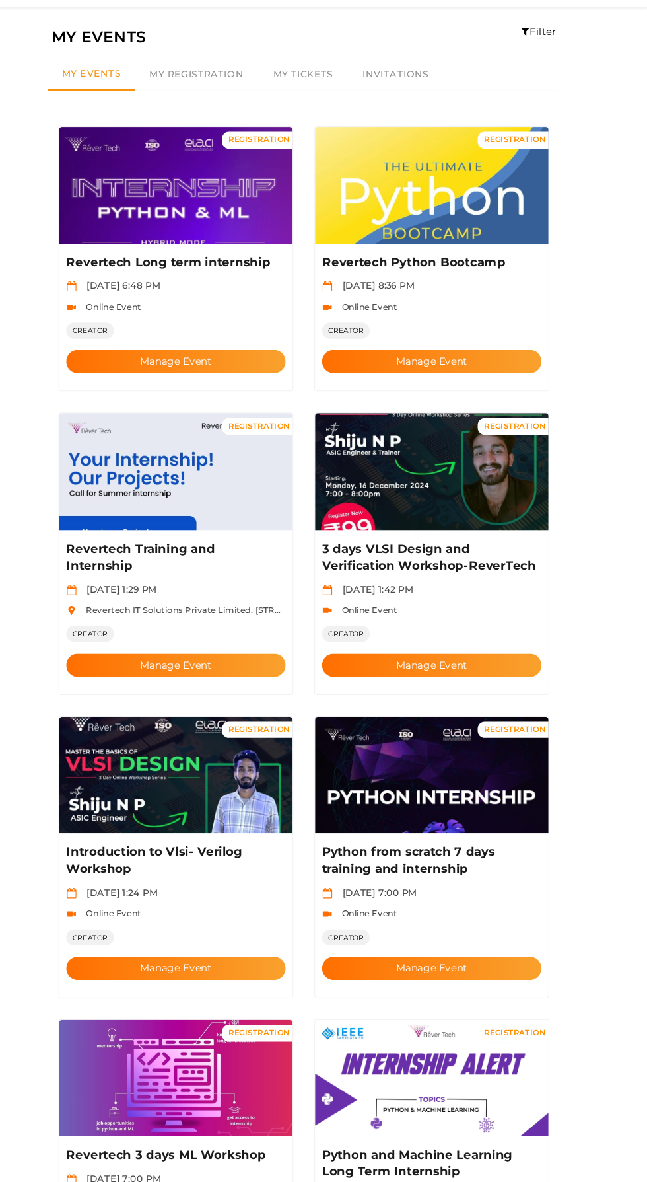
click at [180, 658] on button "Manage Event" at bounding box center [203, 669] width 207 height 22
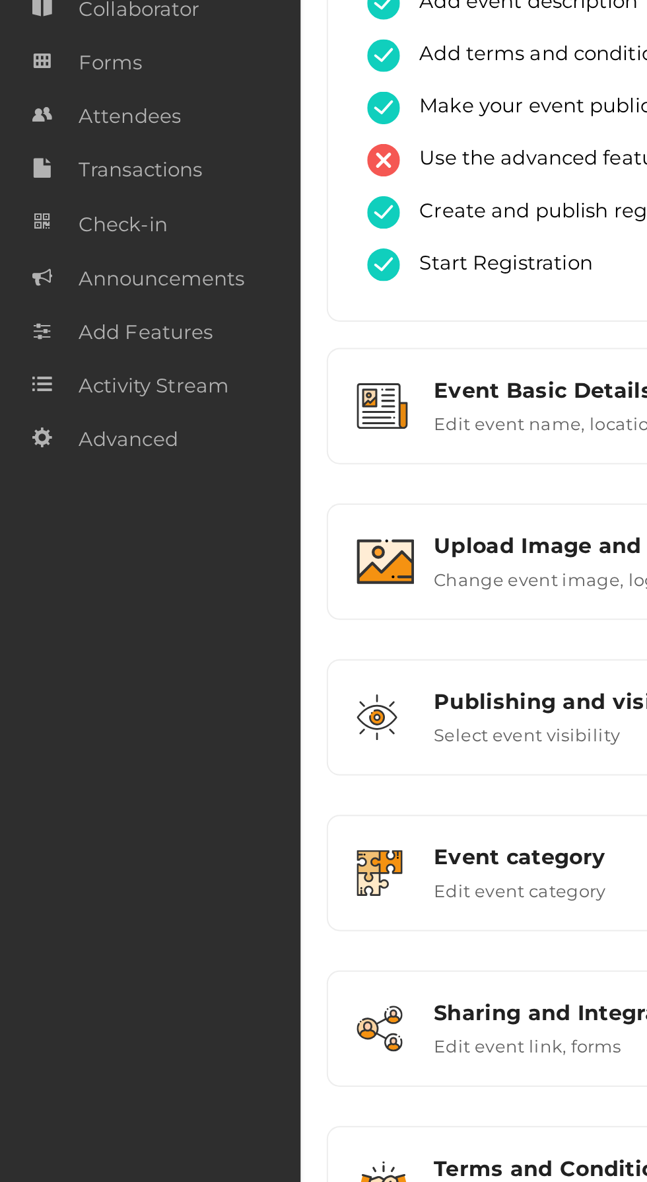
click at [58, 211] on span "Attendees" at bounding box center [66, 210] width 52 height 26
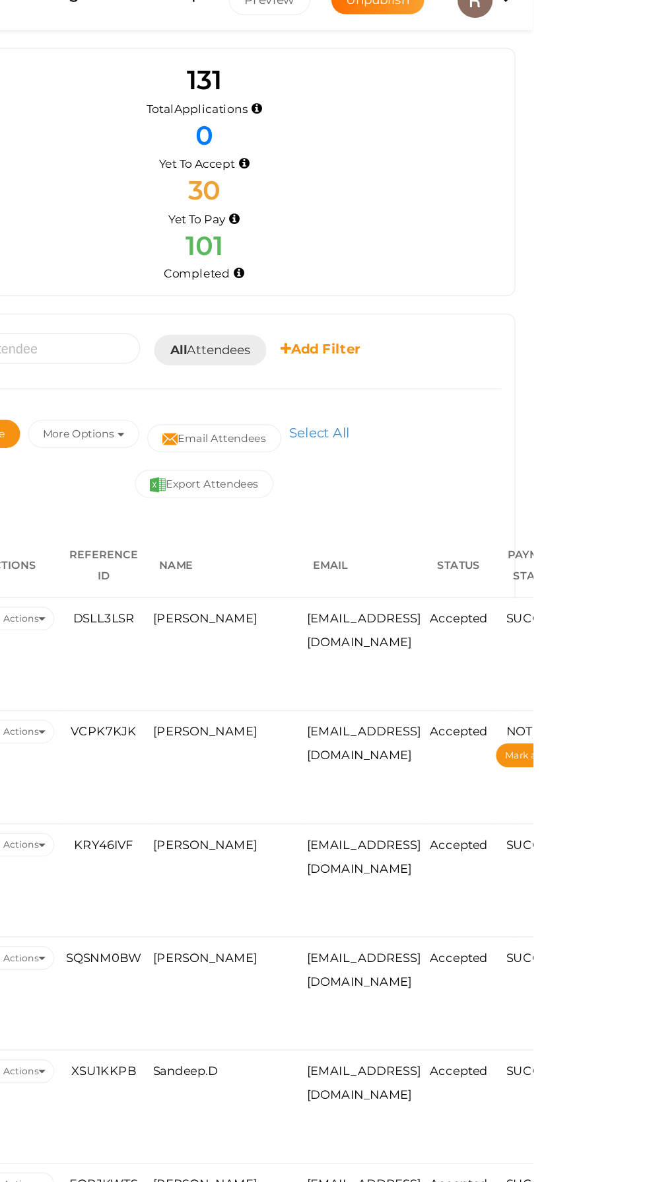
click at [397, 493] on span "[PERSON_NAME]" at bounding box center [400, 488] width 79 height 11
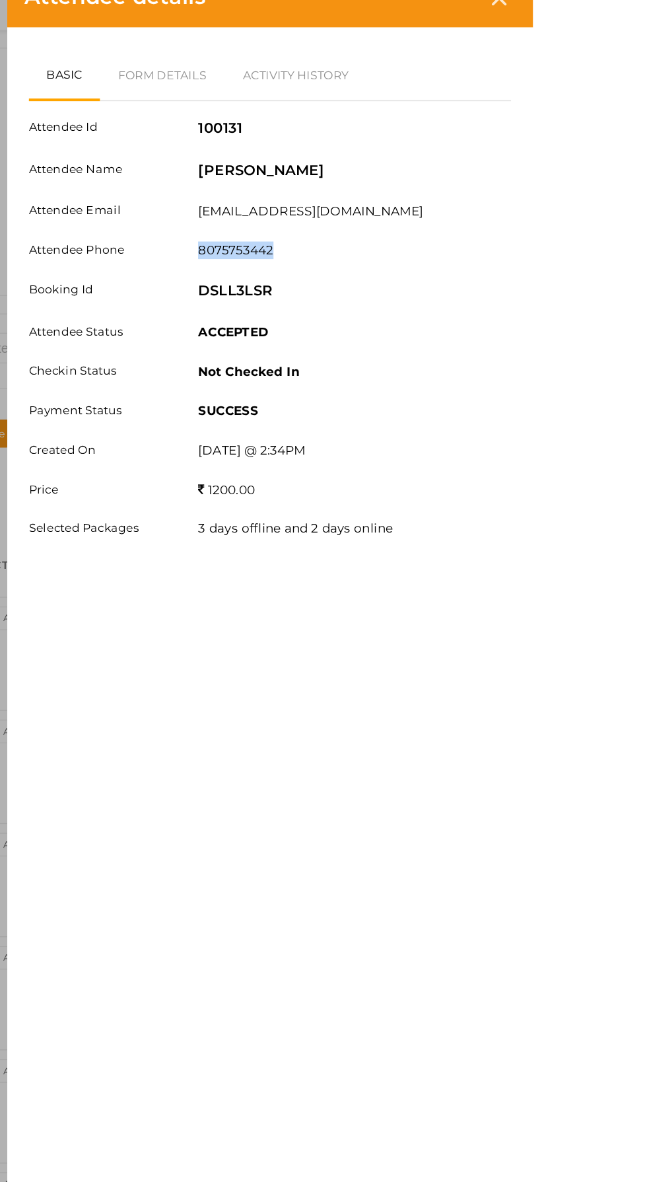
copy label "8075753442"
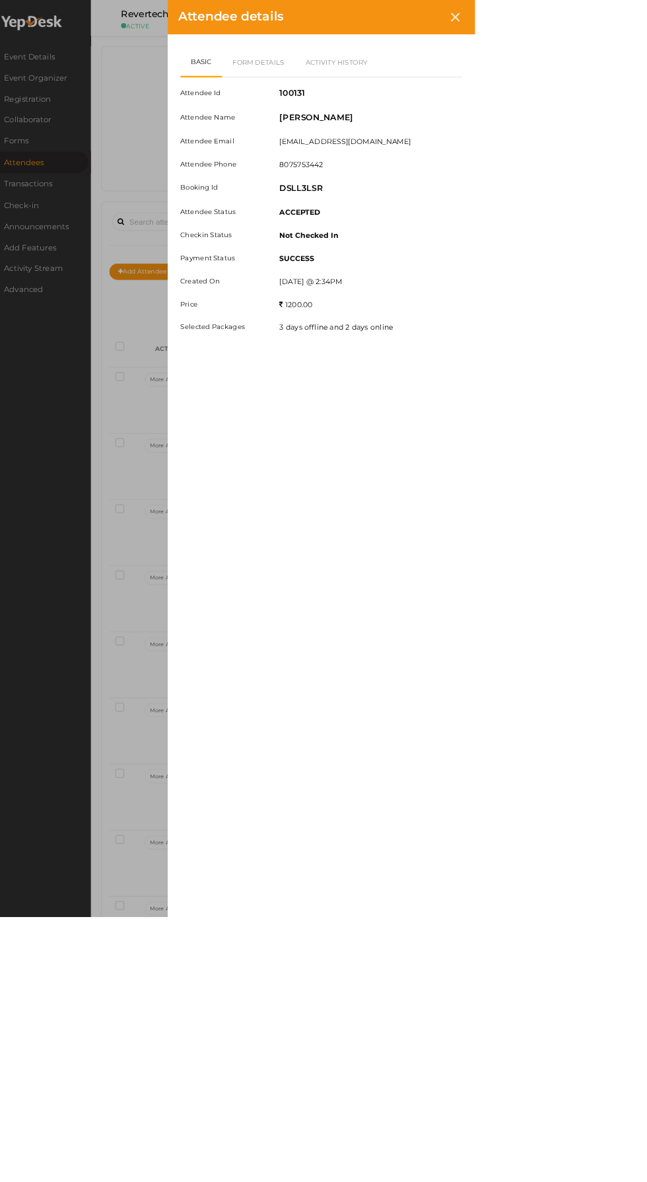
click at [627, 22] on icon at bounding box center [621, 22] width 11 height 11
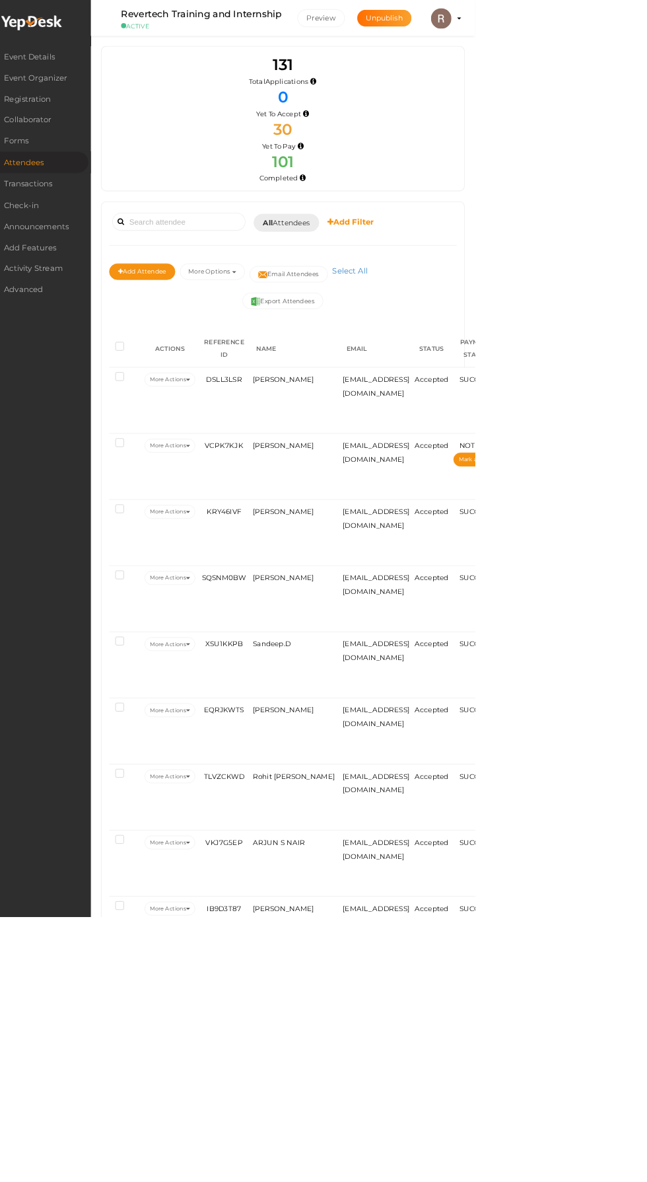
click at [617, 25] on img at bounding box center [603, 24] width 26 height 26
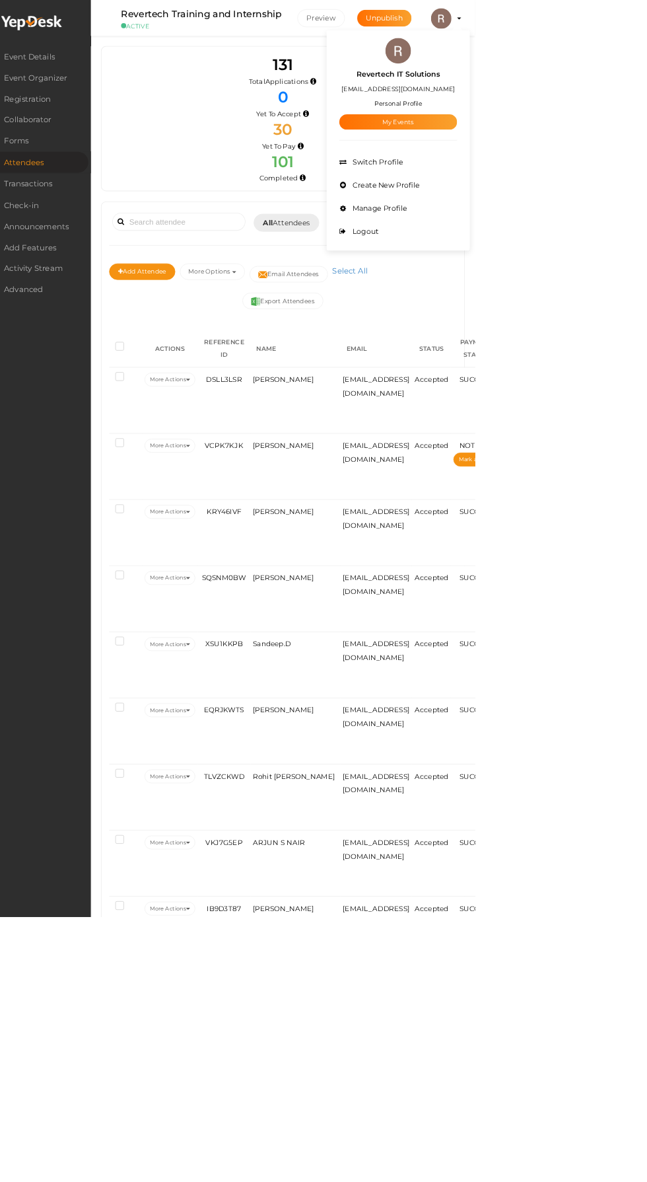
click at [624, 157] on link "My Events" at bounding box center [548, 157] width 152 height 20
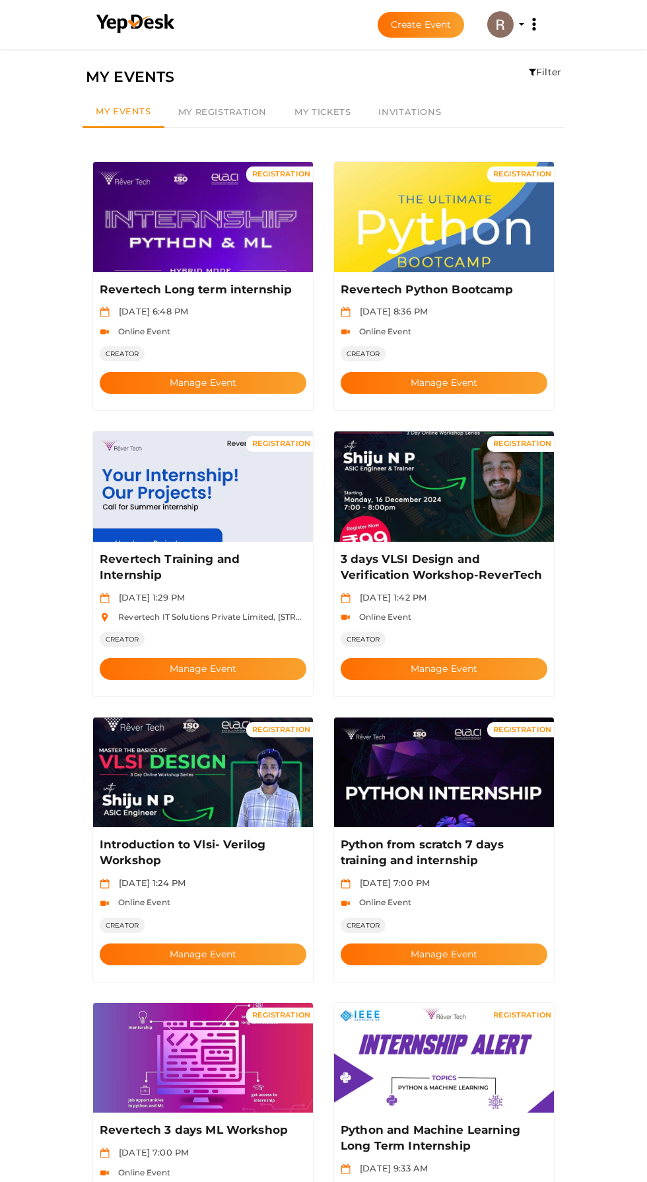
click at [417, 372] on button "Manage Event" at bounding box center [444, 383] width 207 height 22
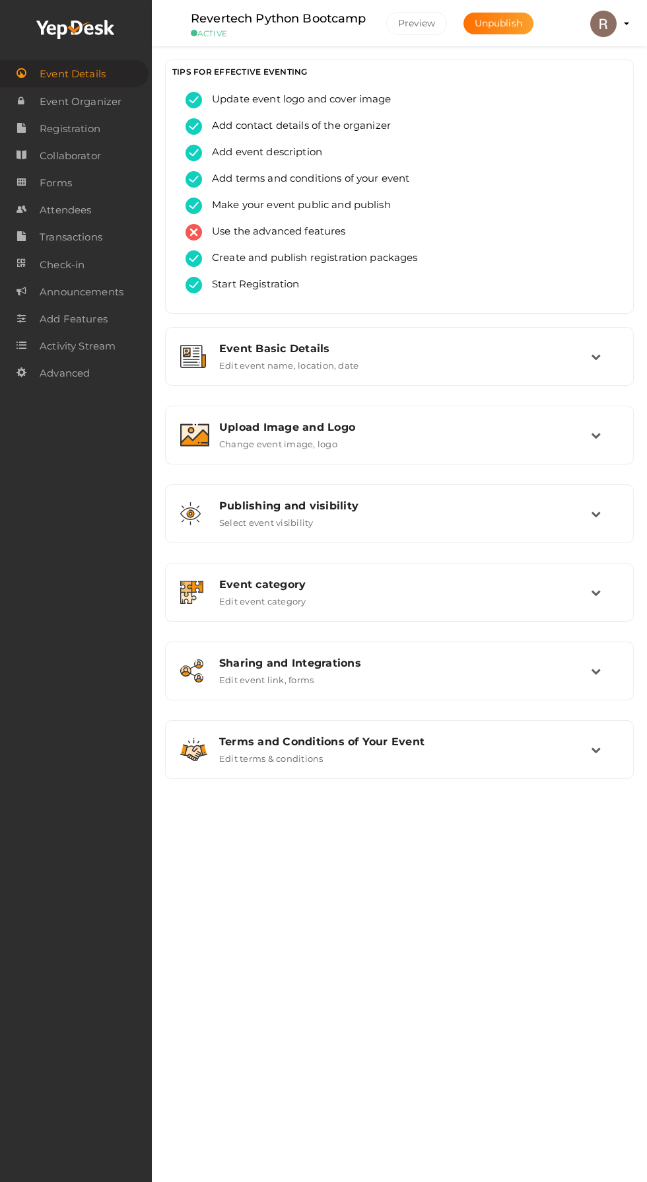
click at [53, 210] on span "Attendees" at bounding box center [66, 210] width 52 height 26
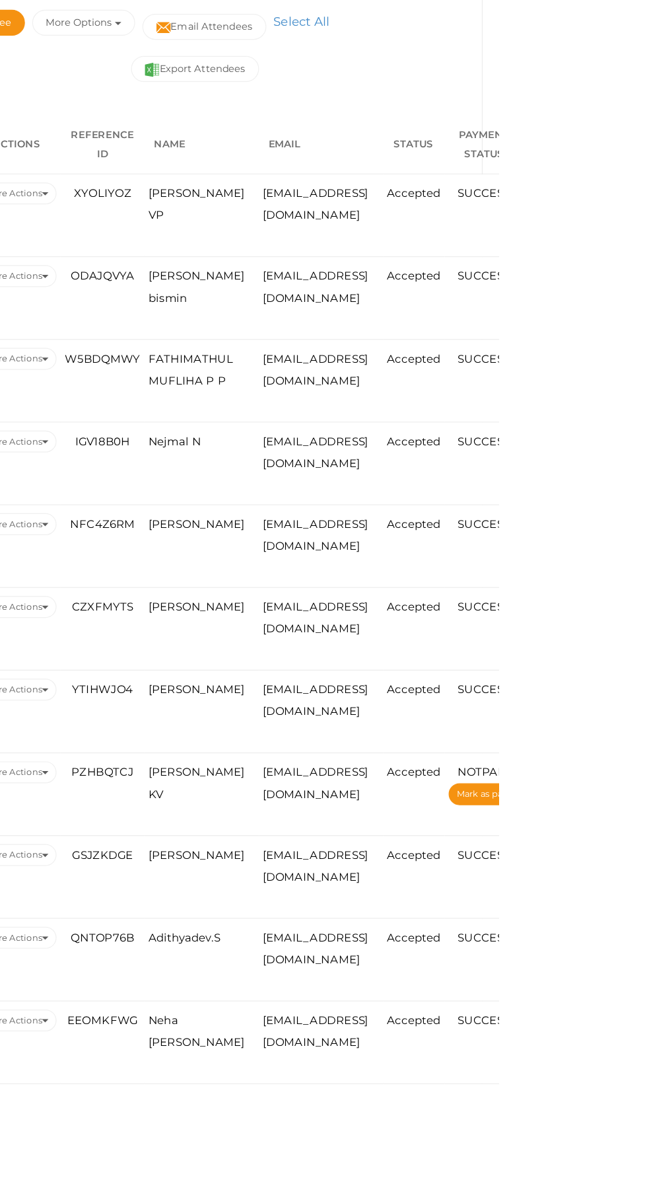
scroll to position [38, 0]
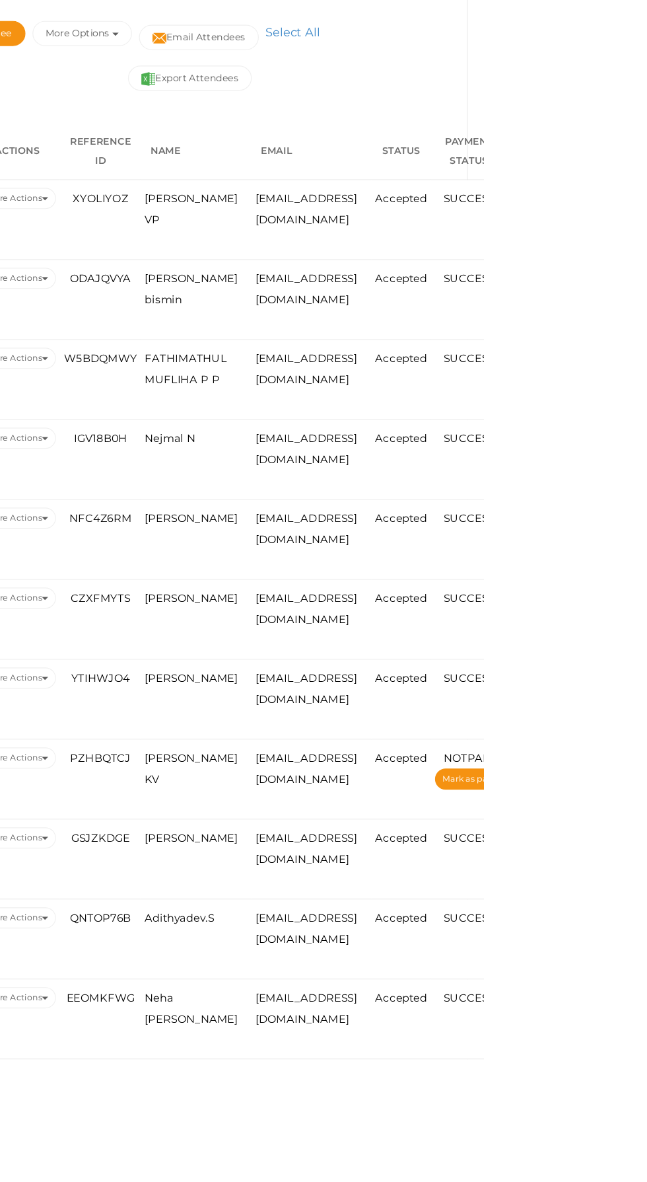
click at [386, 465] on span "JUMANA GATHOON VP" at bounding box center [400, 459] width 79 height 28
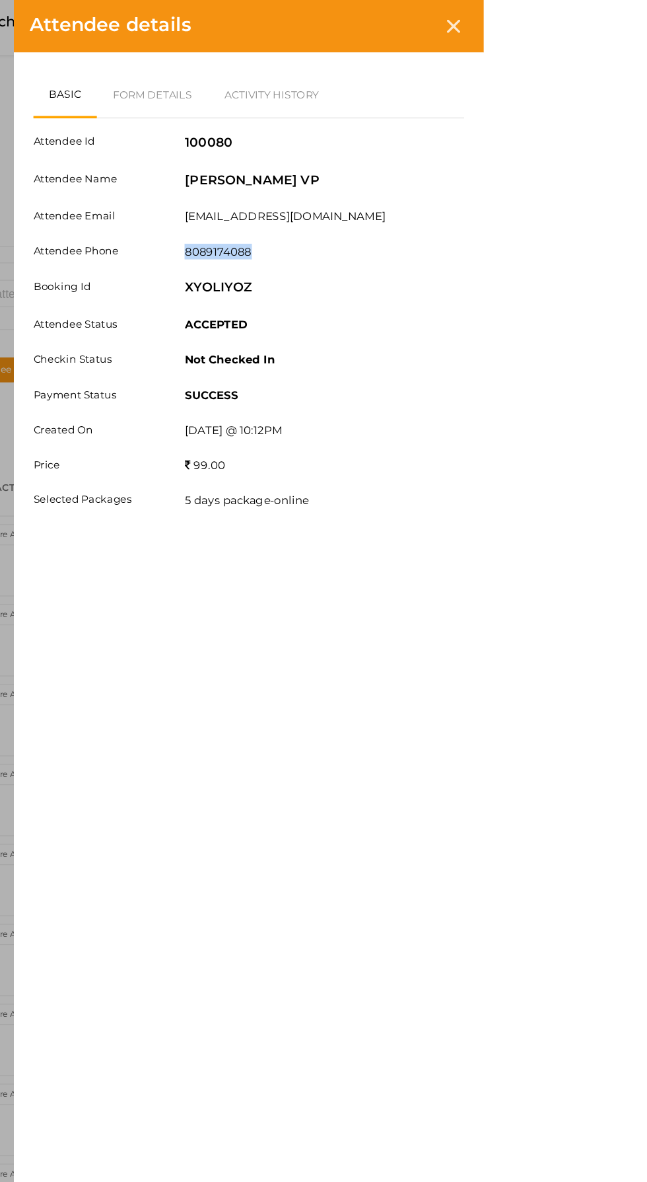
copy label "8089174088"
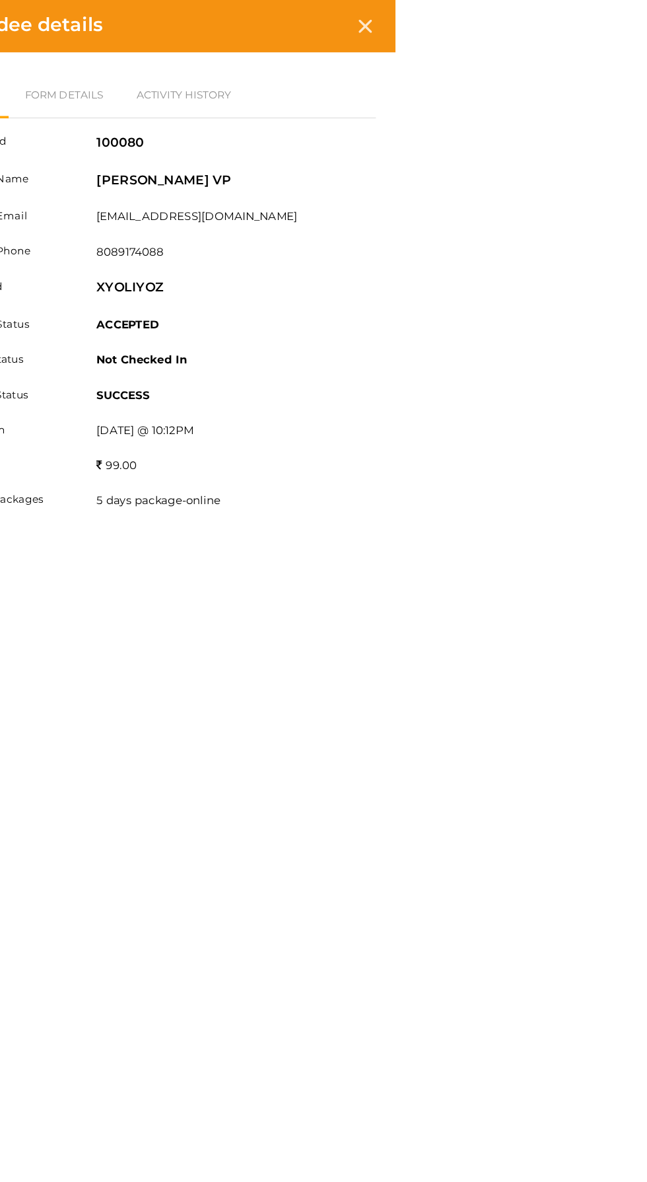
click at [627, 27] on icon at bounding box center [621, 22] width 11 height 11
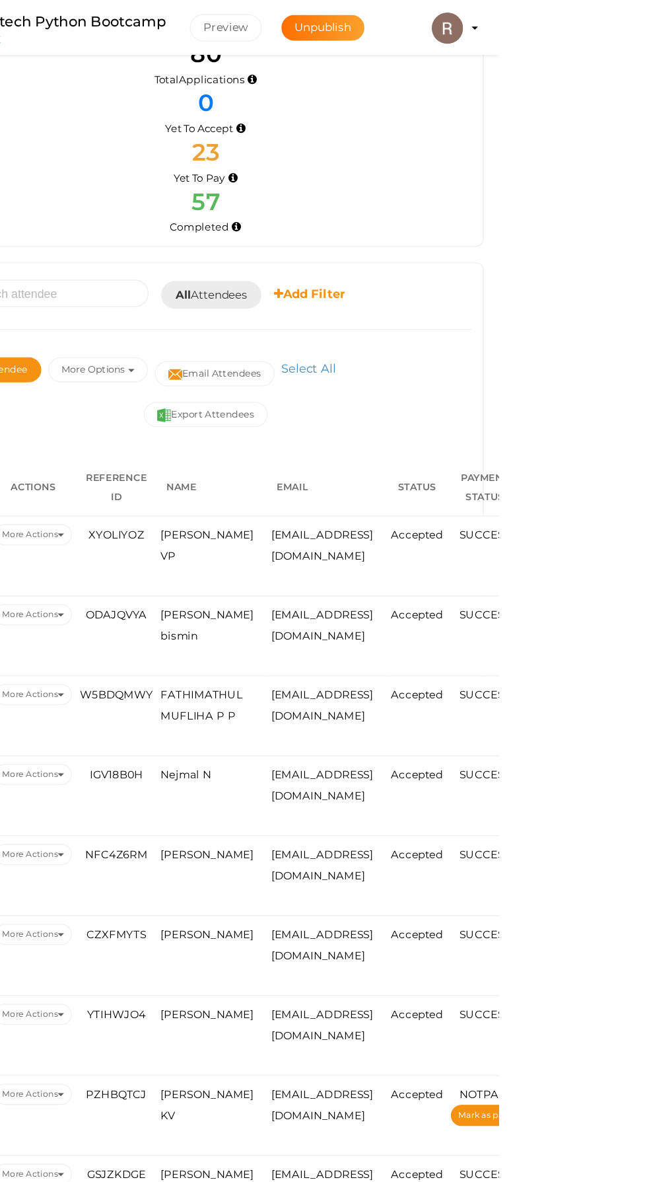
click at [383, 512] on span "Renna bismin" at bounding box center [400, 526] width 79 height 28
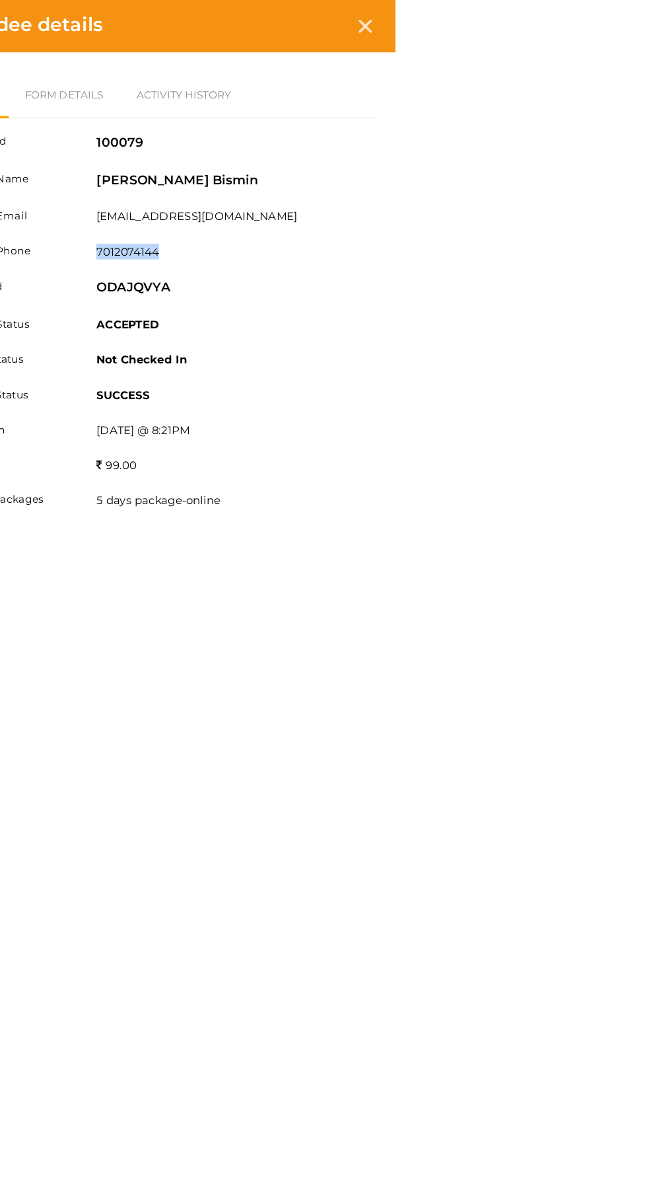
click at [631, 232] on div "Attendee Id 100079 Attendee Name Renna bismin Attendee Email rennabismin@gmail.…" at bounding box center [448, 270] width 363 height 341
copy label "7012074144"
click at [627, 22] on icon at bounding box center [621, 22] width 11 height 11
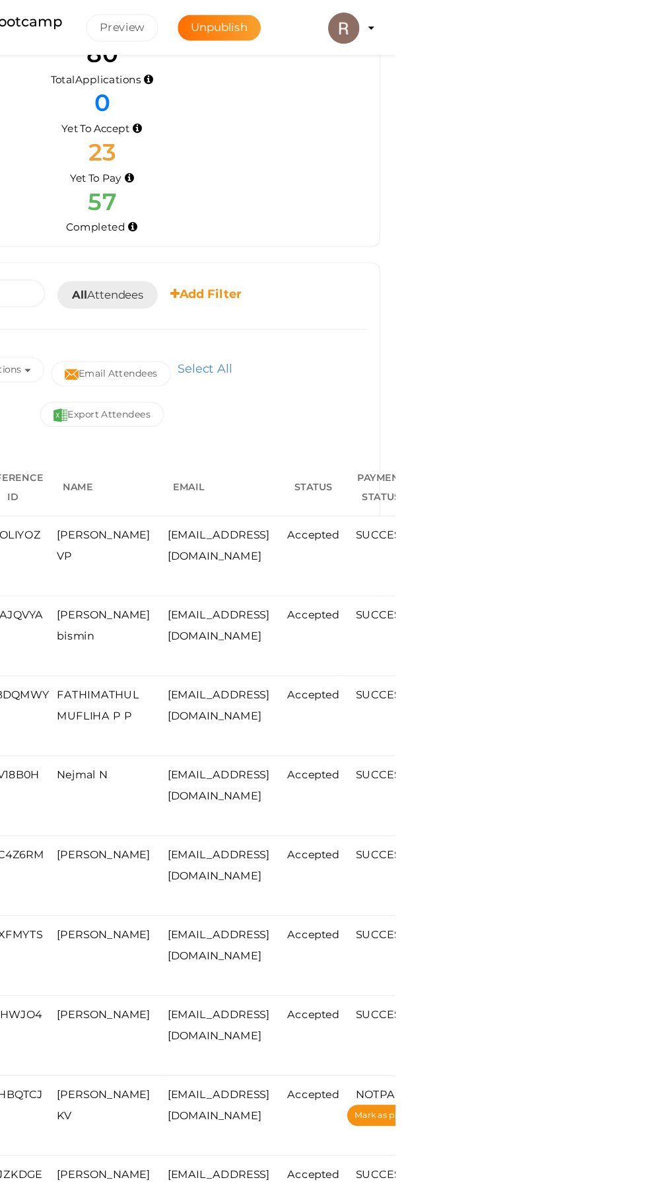
scroll to position [0, 0]
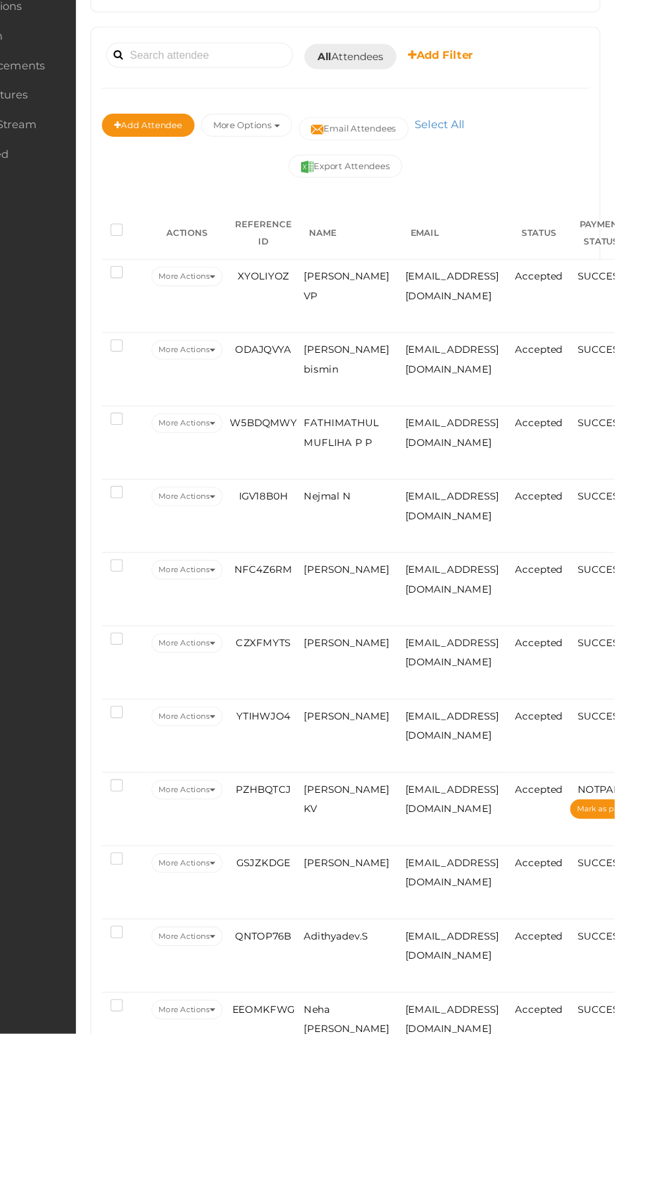
scroll to position [3, 0]
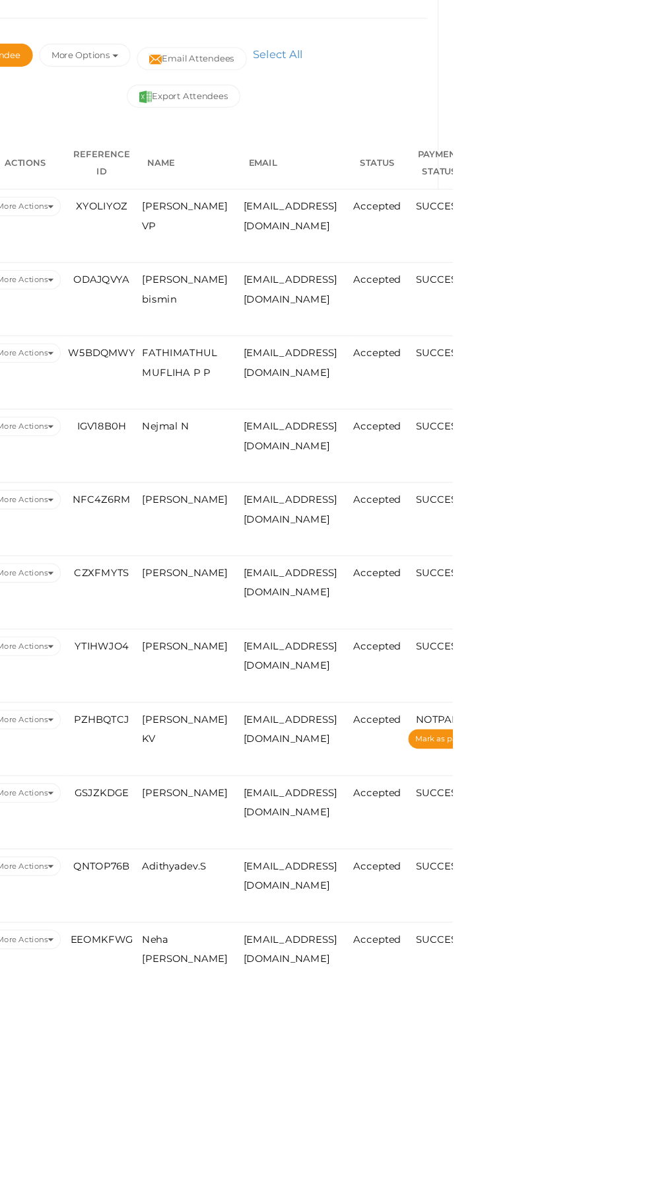
click at [394, 828] on span "[PERSON_NAME]" at bounding box center [400, 822] width 79 height 11
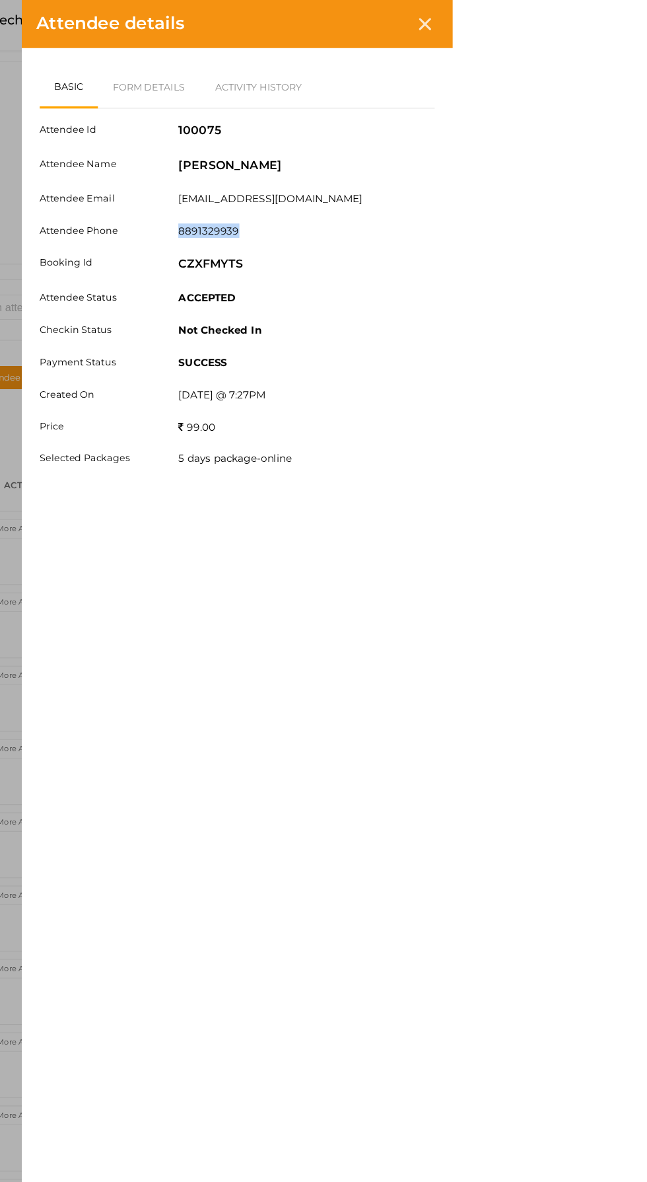
copy label "8891329939"
